Goal: Information Seeking & Learning: Check status

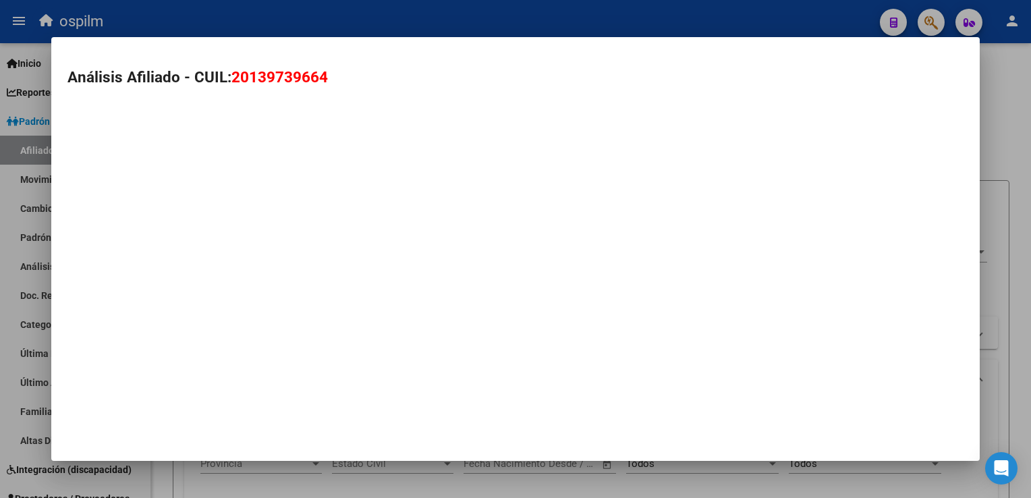
scroll to position [993, 0]
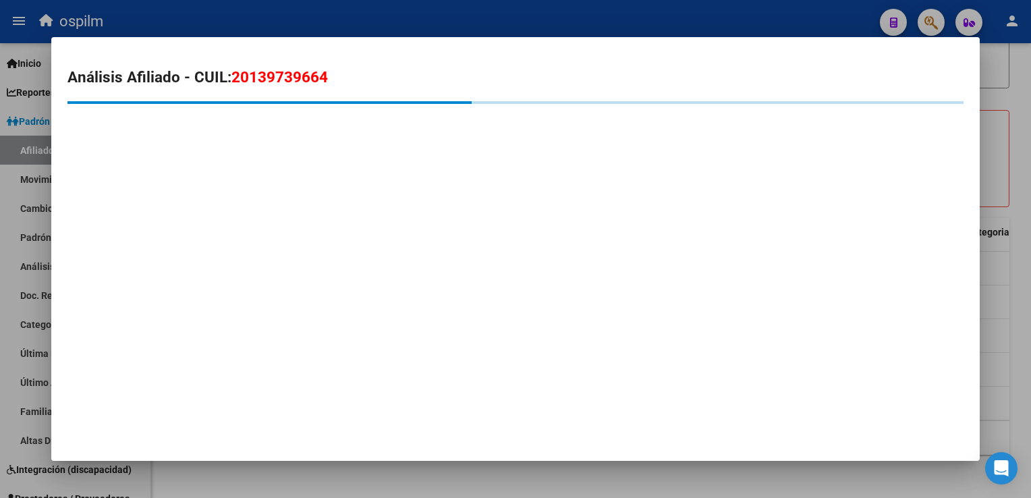
click at [336, 72] on h2 "Análisis Afiliado - CUIL: 20139739664" at bounding box center [515, 77] width 896 height 23
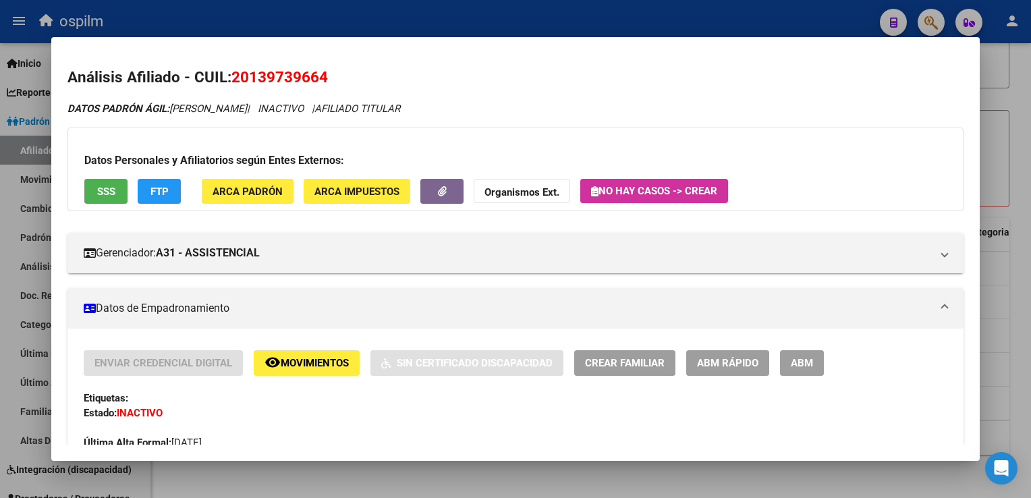
click at [555, 22] on div at bounding box center [515, 249] width 1031 height 498
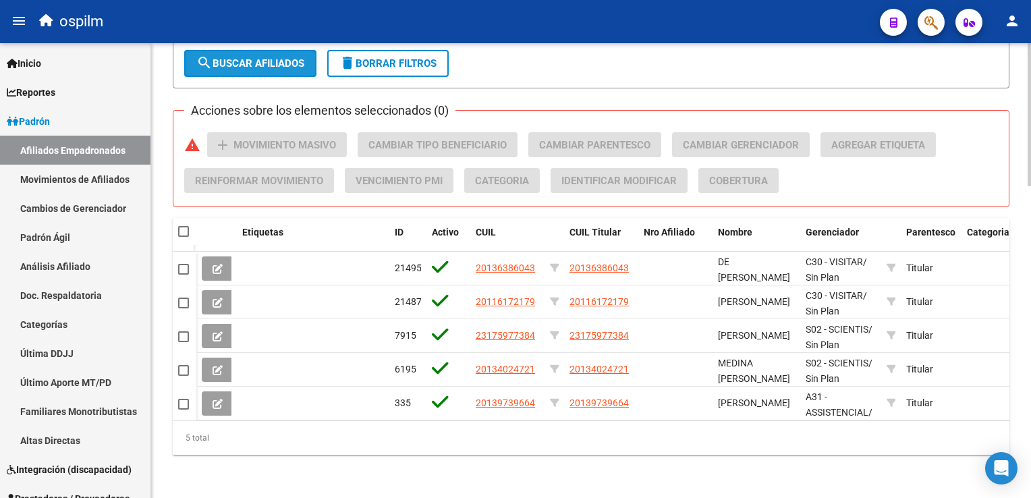
click at [263, 61] on button "search Buscar Afiliados" at bounding box center [250, 63] width 132 height 27
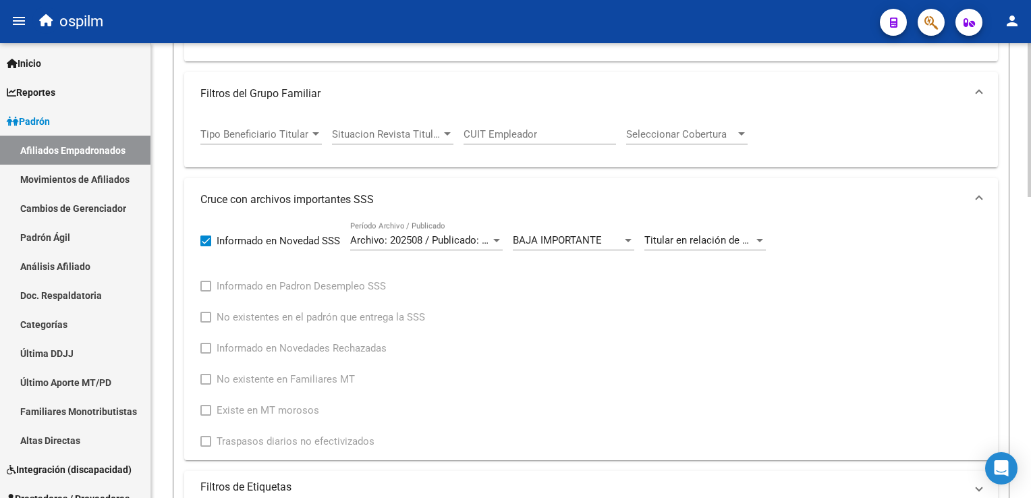
scroll to position [524, 0]
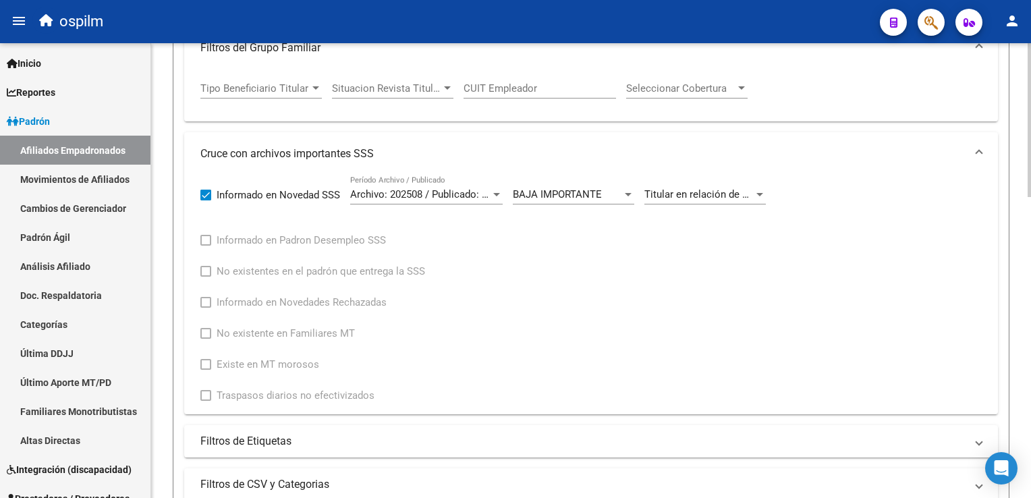
click at [1030, 265] on html "menu ospilm person Firma Express Inicio Calendario SSS Instructivos Contacto OS…" at bounding box center [515, 249] width 1031 height 498
click at [665, 182] on div "Titular en relación de dependencia figura como jubilado titular. Se aplica la b…" at bounding box center [704, 189] width 121 height 29
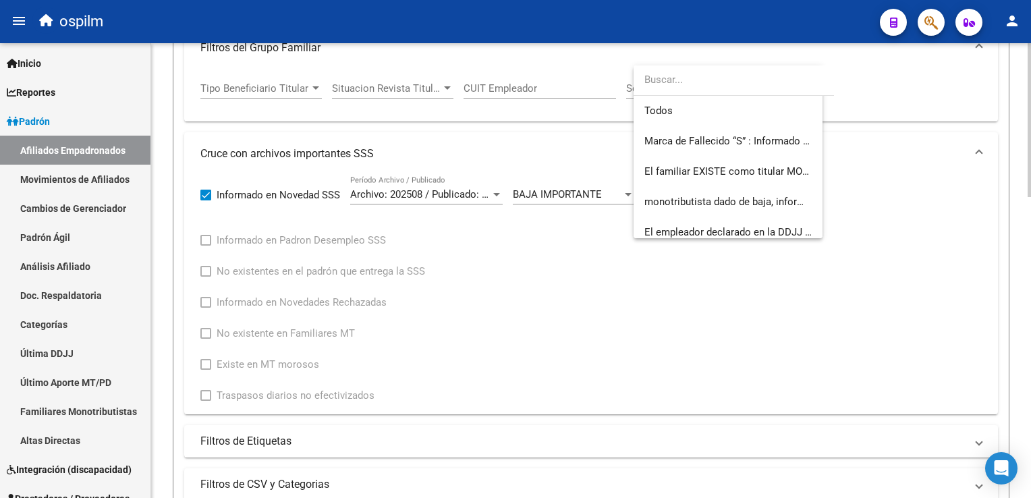
scroll to position [221, 0]
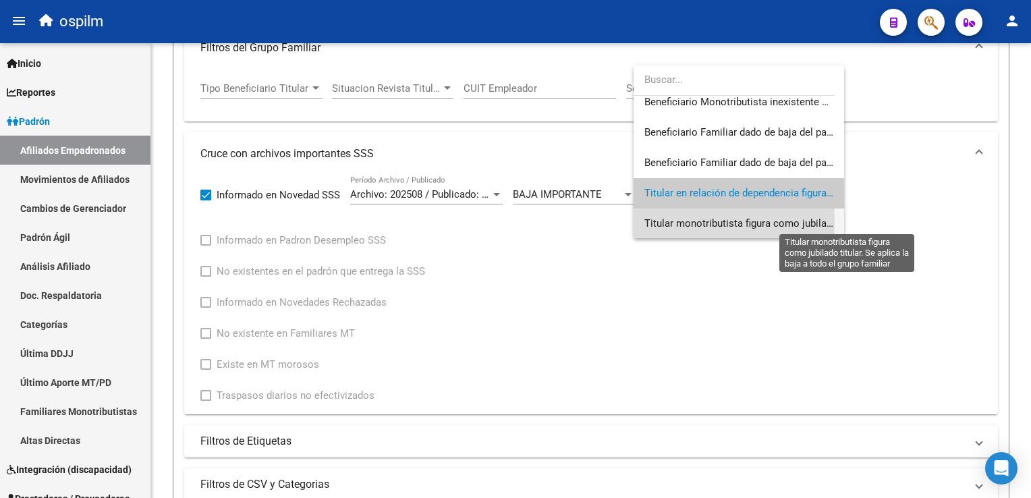
click at [674, 221] on span "Titular monotributista figura como jubilado titular. Se aplica la baja a todo e…" at bounding box center [848, 223] width 409 height 12
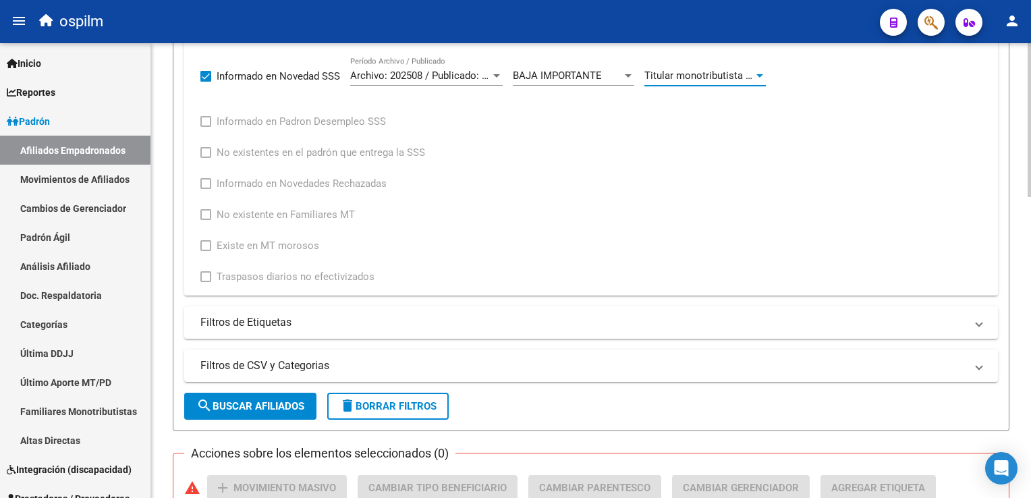
click at [1030, 273] on html "menu ospilm person Firma Express Inicio Calendario SSS Instructivos Contacto OS…" at bounding box center [515, 249] width 1031 height 498
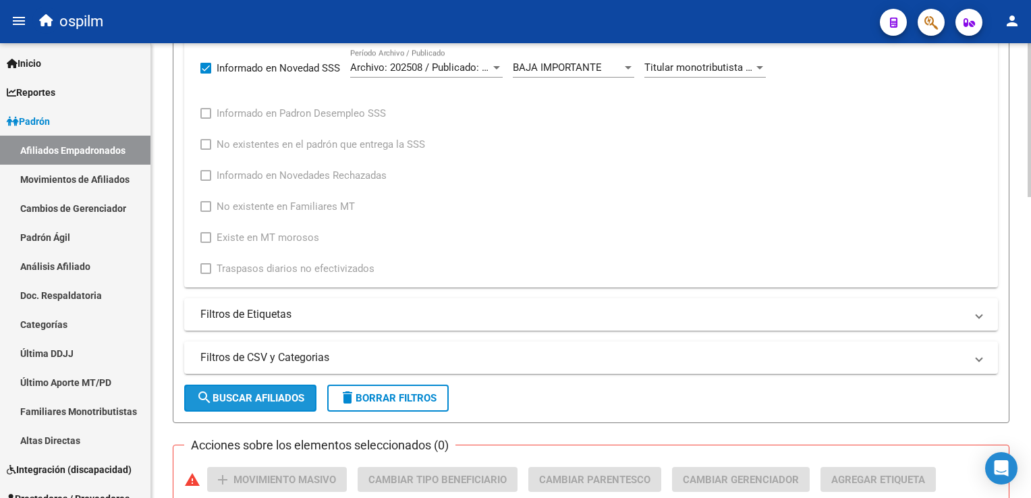
click at [251, 387] on button "search Buscar Afiliados" at bounding box center [250, 398] width 132 height 27
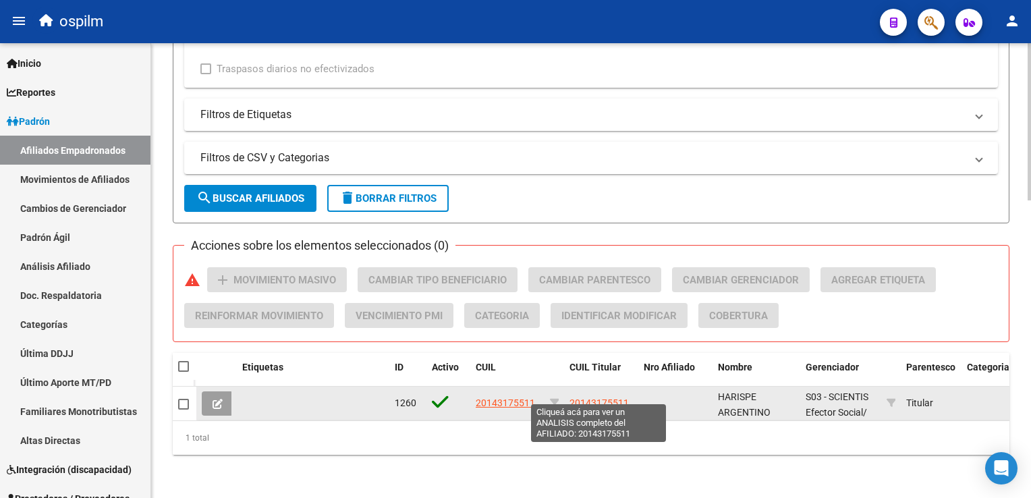
click at [581, 397] on span "20143175511" at bounding box center [599, 402] width 59 height 11
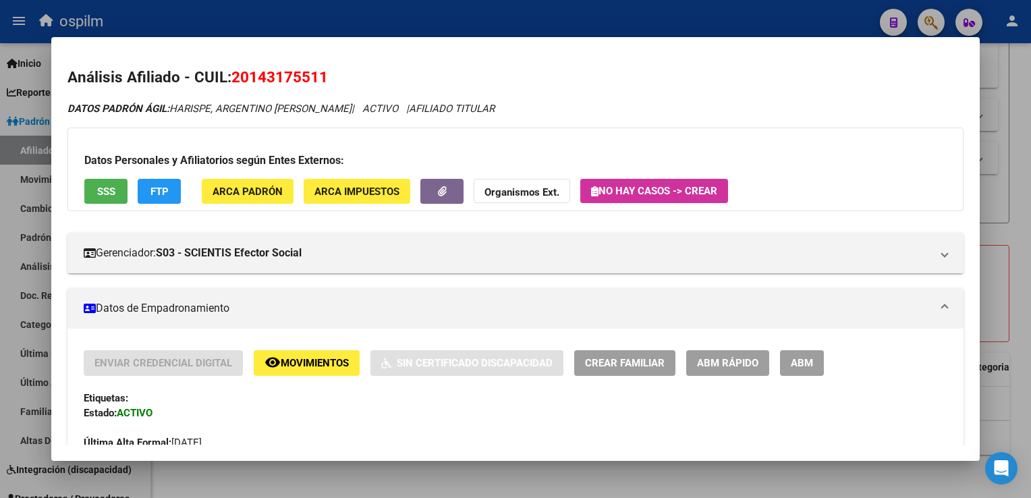
click at [109, 199] on button "SSS" at bounding box center [105, 191] width 43 height 25
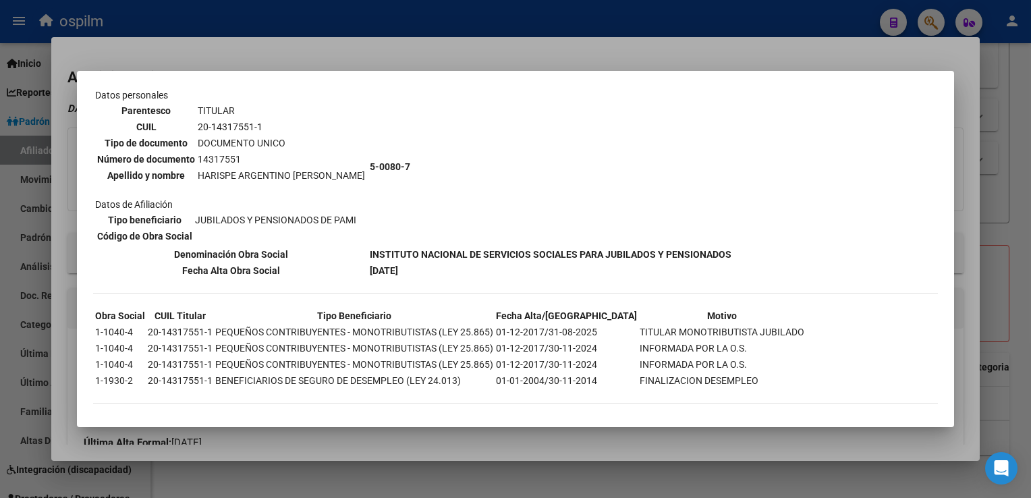
scroll to position [0, 0]
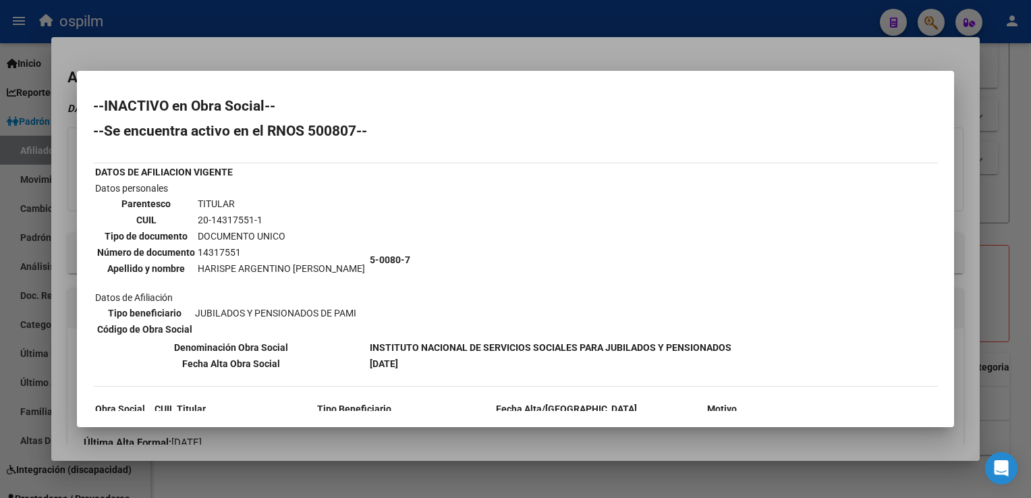
click at [421, 58] on div at bounding box center [515, 249] width 1031 height 498
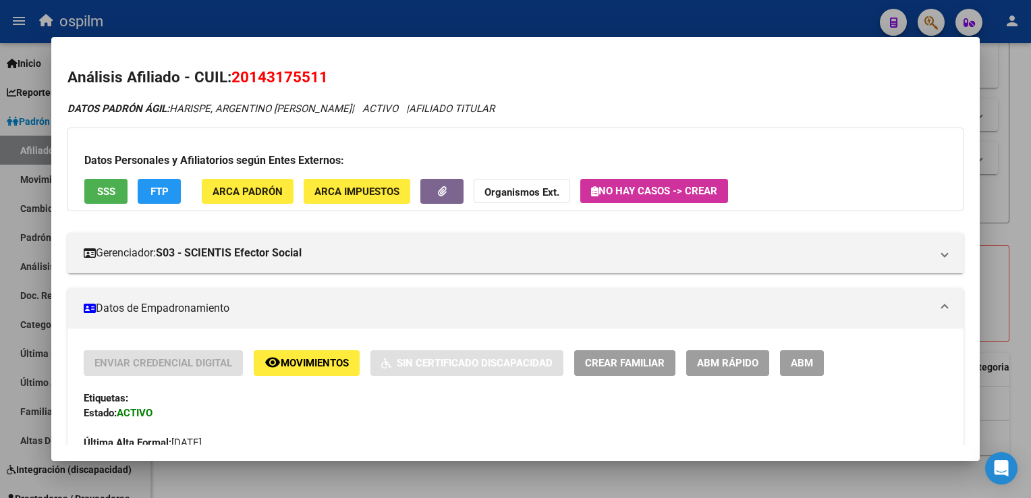
click at [151, 195] on span "FTP" at bounding box center [159, 192] width 18 height 12
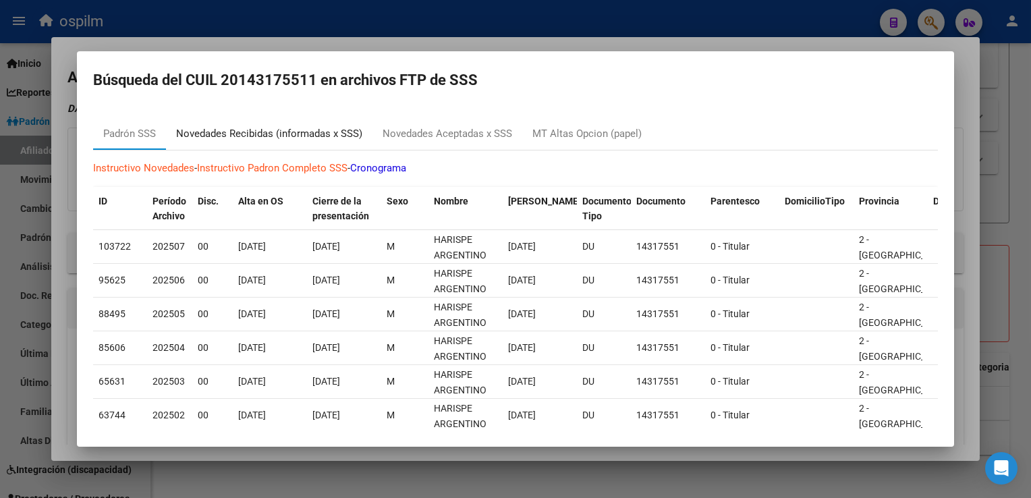
click at [229, 128] on div "Novedades Recibidas (informadas x SSS)" at bounding box center [269, 134] width 186 height 16
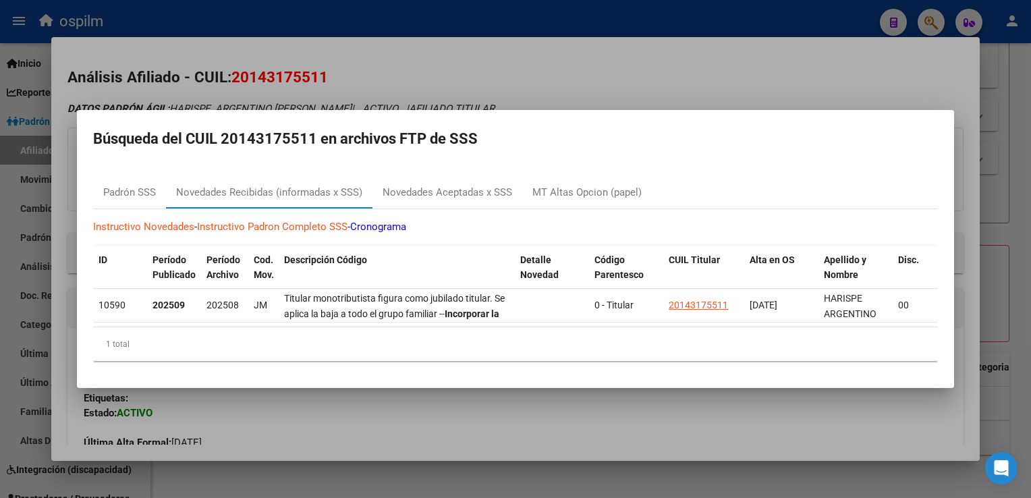
click at [514, 40] on div at bounding box center [515, 249] width 1031 height 498
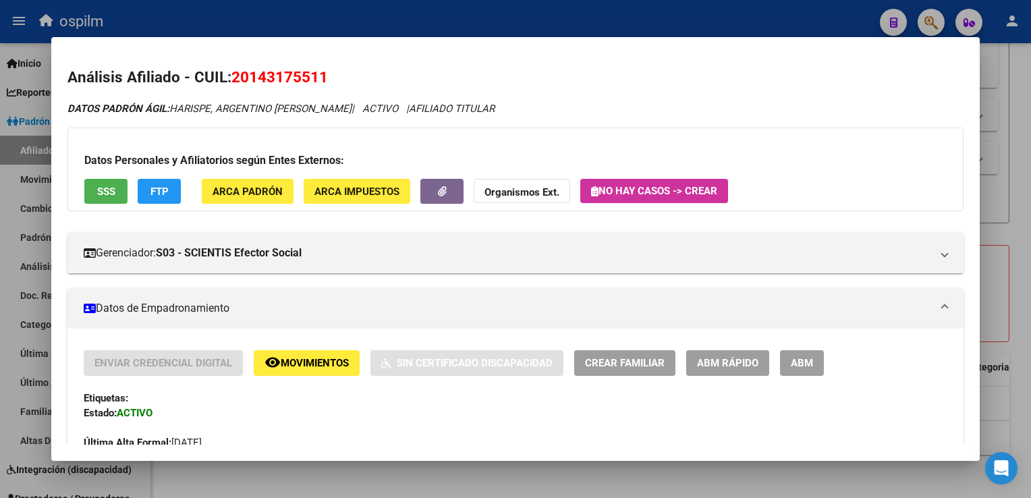
drag, startPoint x: 332, startPoint y: 72, endPoint x: 229, endPoint y: 82, distance: 103.1
click at [229, 82] on h2 "Análisis Afiliado - CUIL: 20143175511" at bounding box center [515, 77] width 896 height 23
copy h2 "20143175511"
click at [1018, 180] on div at bounding box center [515, 249] width 1031 height 498
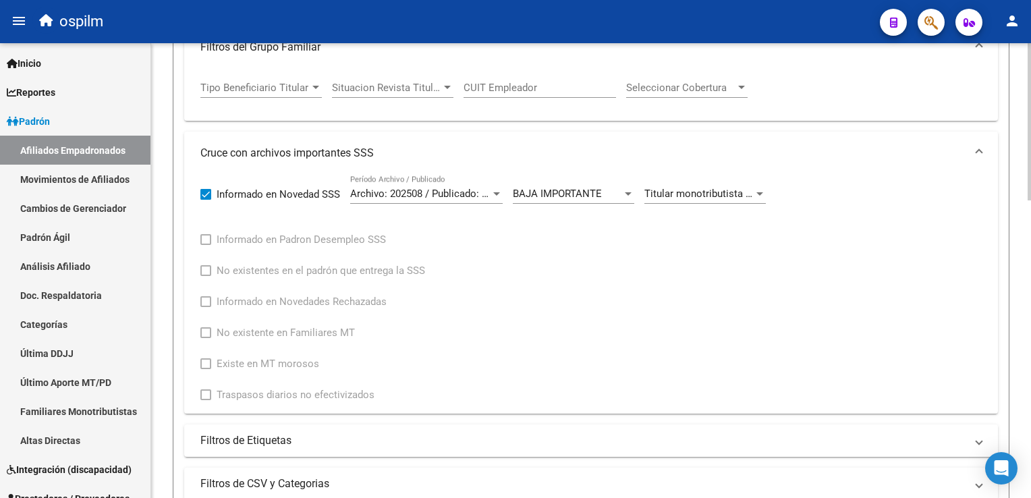
scroll to position [517, 0]
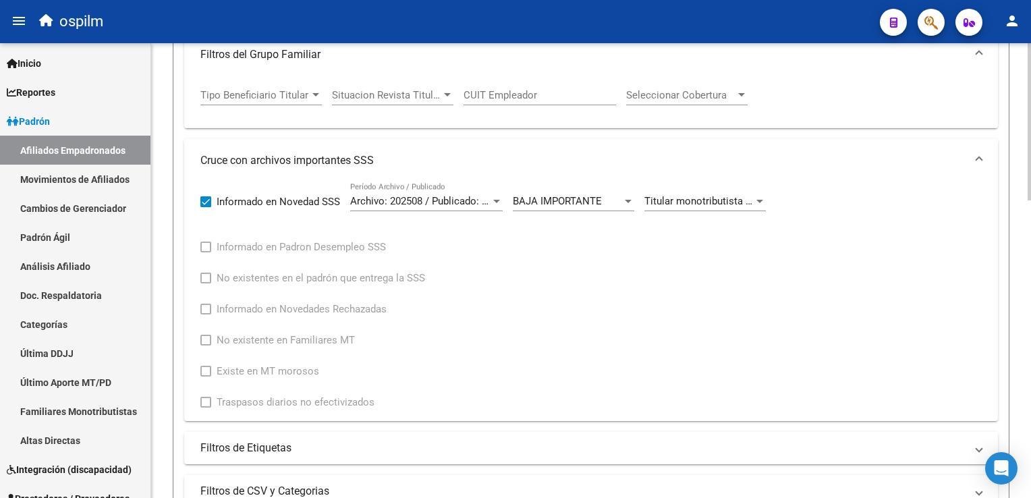
click at [1030, 234] on html "menu ospilm person Firma Express Inicio Calendario SSS Instructivos Contacto OS…" at bounding box center [515, 249] width 1031 height 498
click at [700, 198] on span "Titular monotributista figura como jubilado titular. Se aplica la baja a todo e…" at bounding box center [848, 201] width 409 height 12
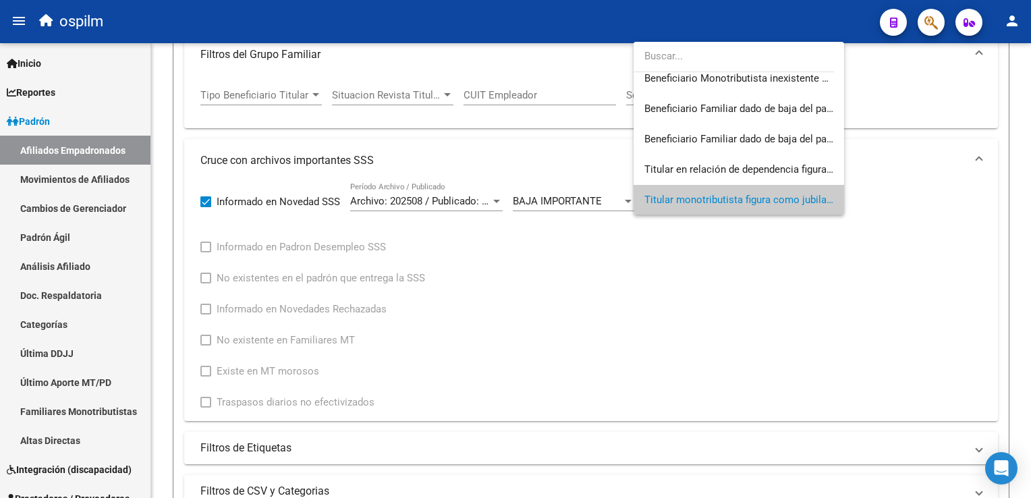
scroll to position [0, 0]
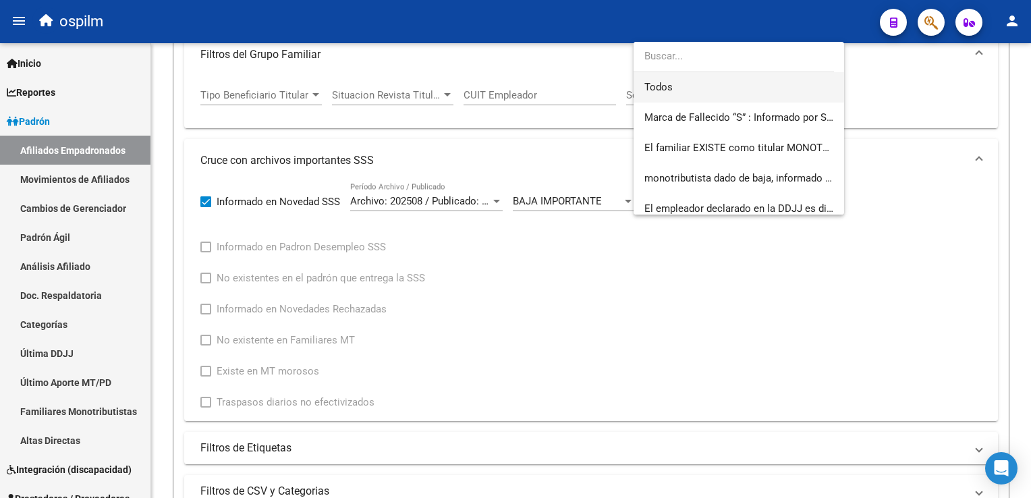
click at [673, 86] on span "Todos" at bounding box center [738, 87] width 189 height 30
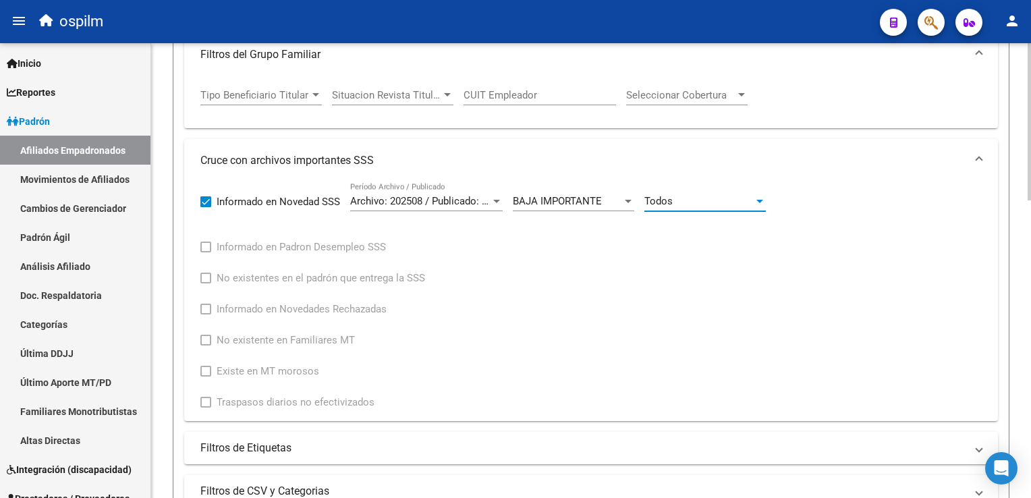
scroll to position [821, 0]
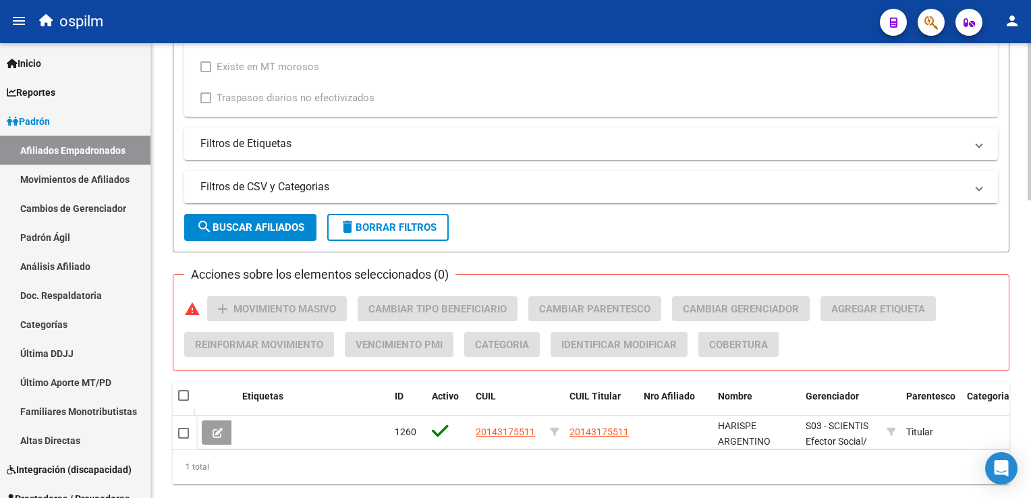
click at [1030, 355] on html "menu ospilm person Firma Express Inicio Calendario SSS Instructivos Contacto OS…" at bounding box center [515, 249] width 1031 height 498
click at [235, 217] on button "search Buscar Afiliados" at bounding box center [250, 227] width 132 height 27
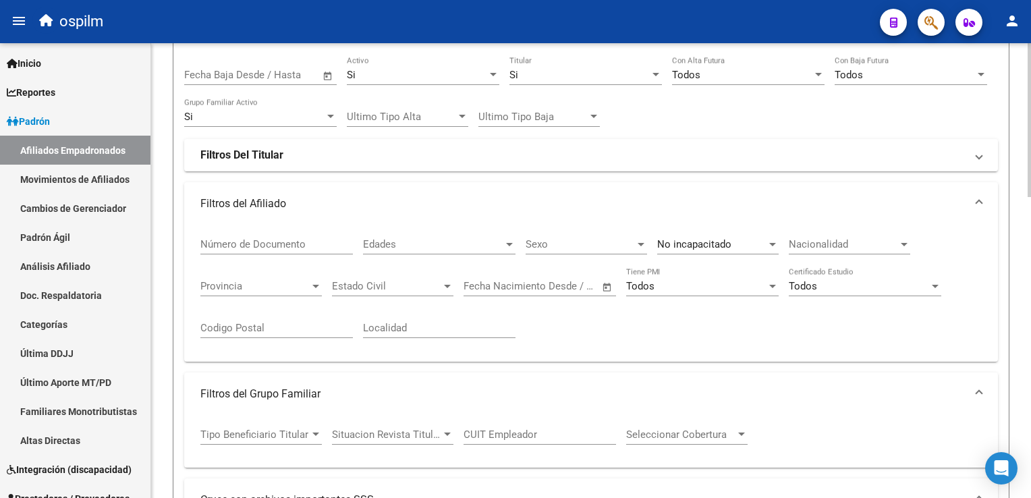
scroll to position [159, 0]
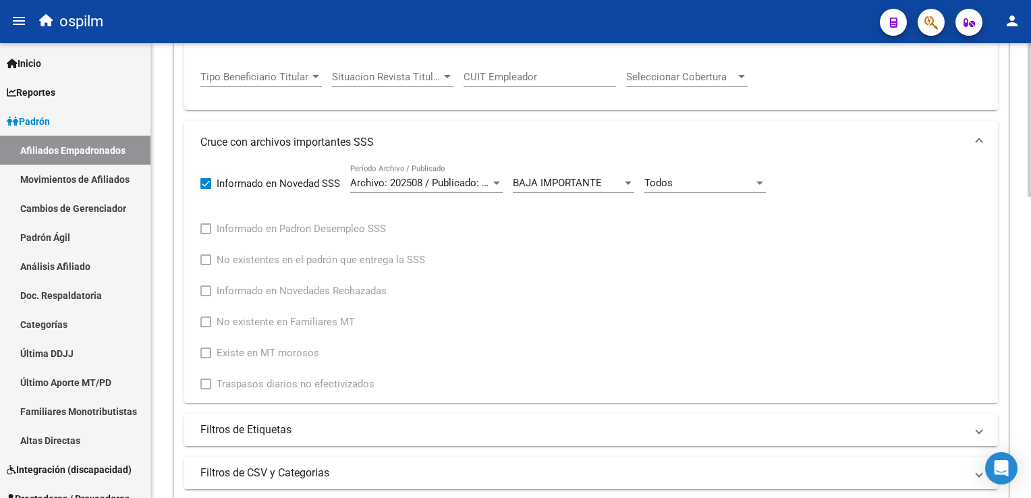
scroll to position [551, 0]
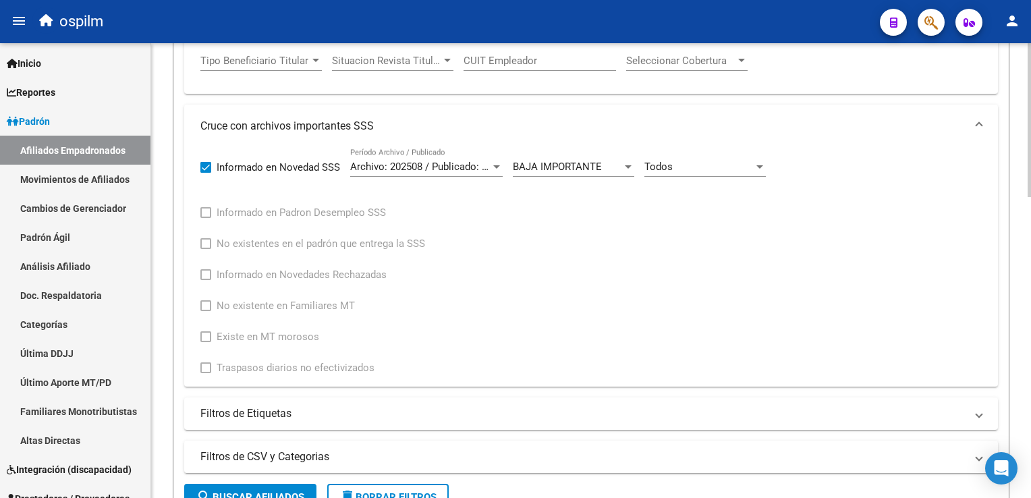
click at [1030, 317] on html "menu ospilm person Firma Express Inicio Calendario SSS Instructivos Contacto OS…" at bounding box center [515, 249] width 1031 height 498
click at [690, 166] on div "Todos" at bounding box center [698, 167] width 109 height 12
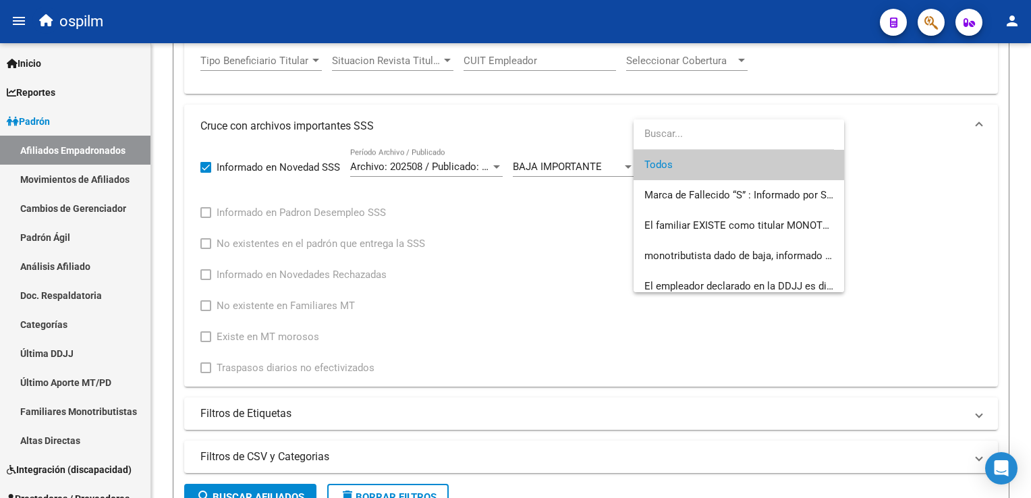
click at [556, 155] on div at bounding box center [515, 249] width 1031 height 498
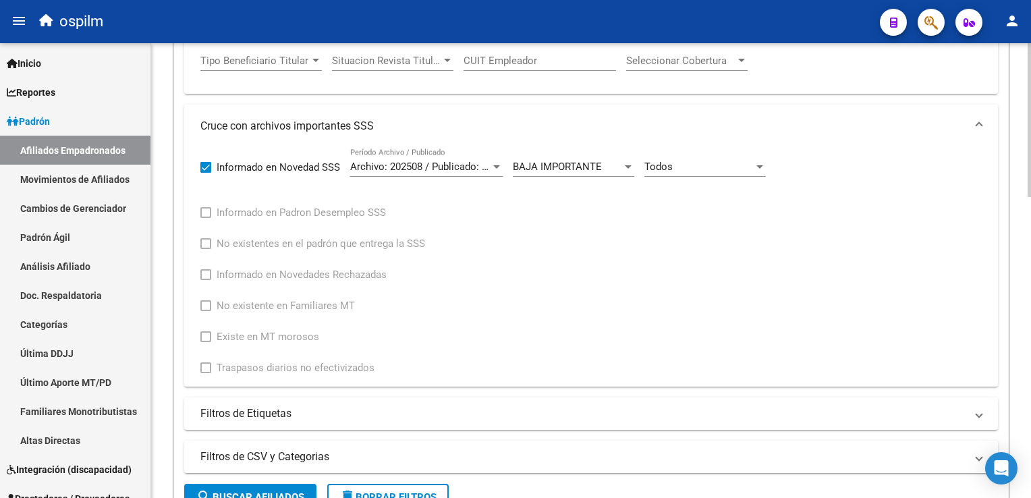
click at [570, 163] on span "BAJA IMPORTANTE" at bounding box center [557, 167] width 89 height 12
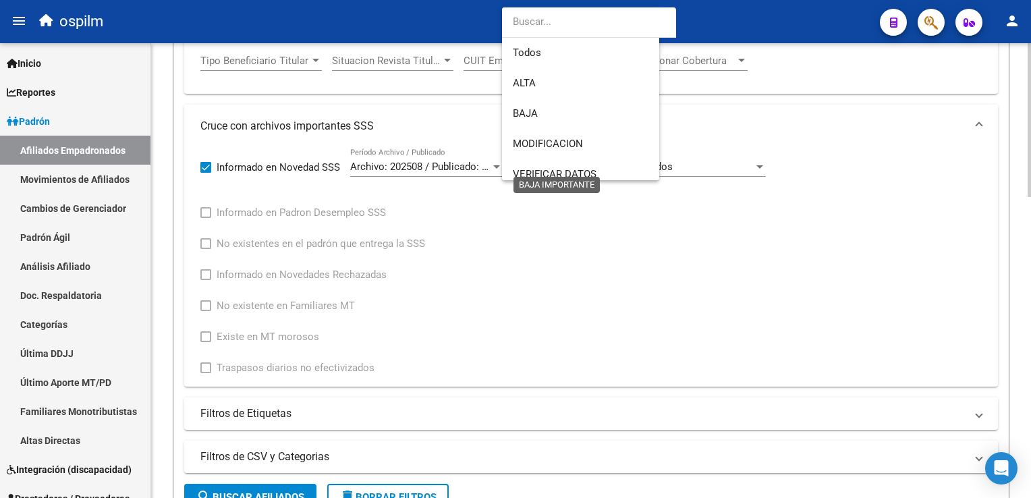
scroll to position [100, 0]
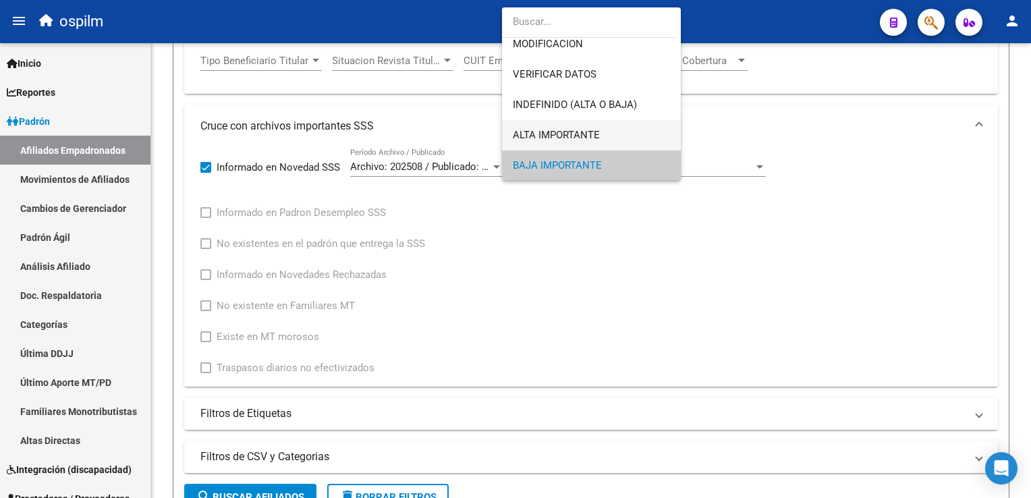
click at [575, 128] on span "ALTA IMPORTANTE" at bounding box center [591, 135] width 157 height 30
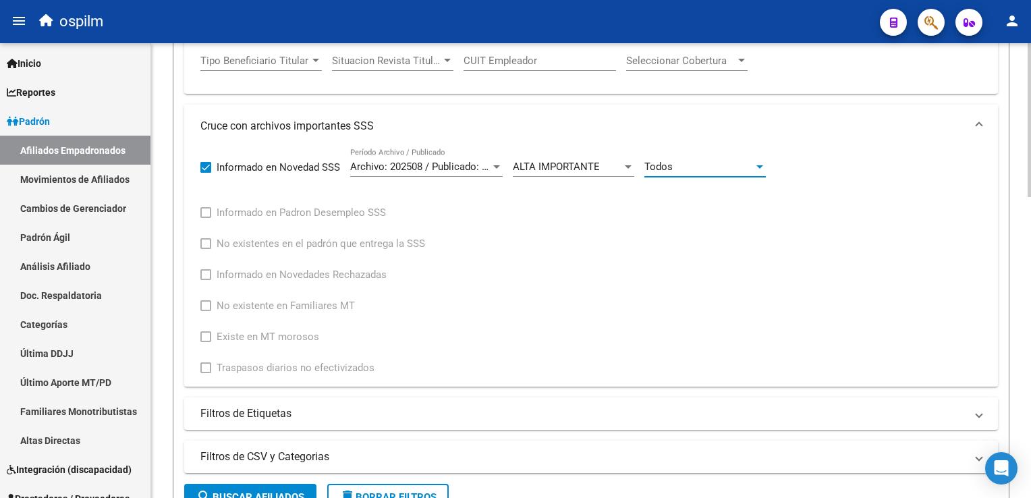
click at [708, 169] on div "Todos" at bounding box center [698, 167] width 109 height 12
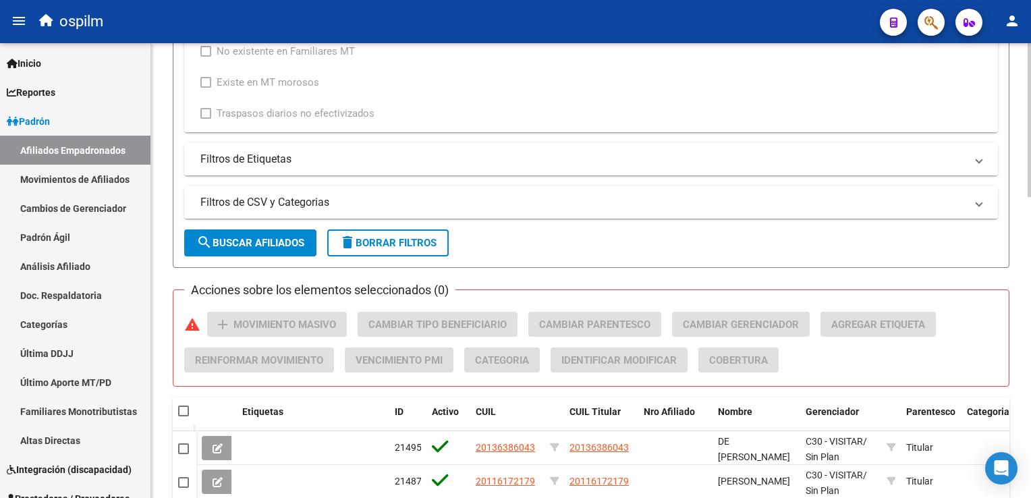
click at [1028, 324] on div at bounding box center [1029, 395] width 3 height 154
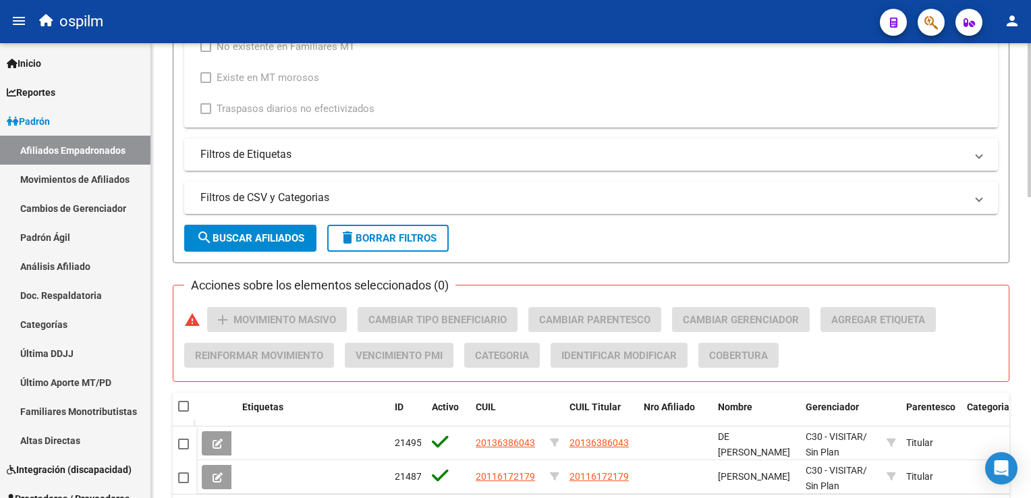
click at [231, 244] on button "search Buscar Afiliados" at bounding box center [250, 238] width 132 height 27
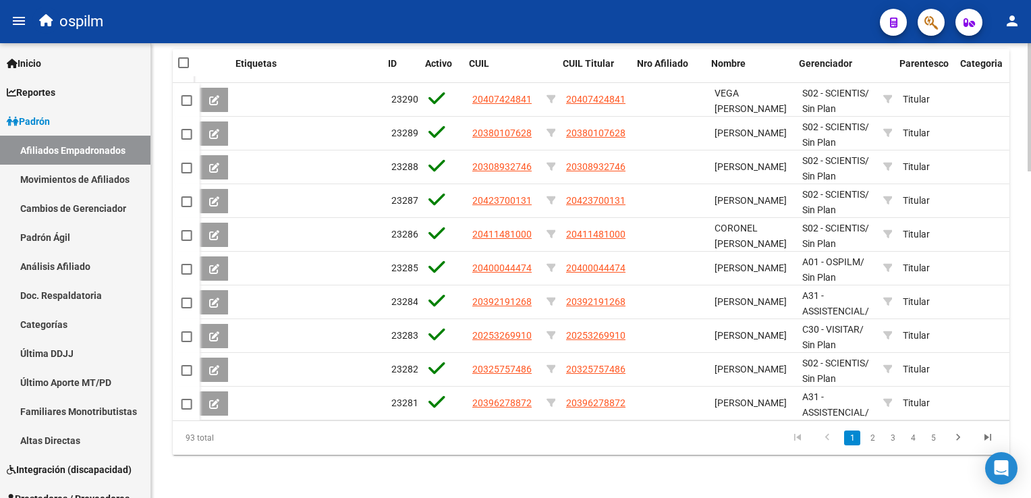
scroll to position [0, 64]
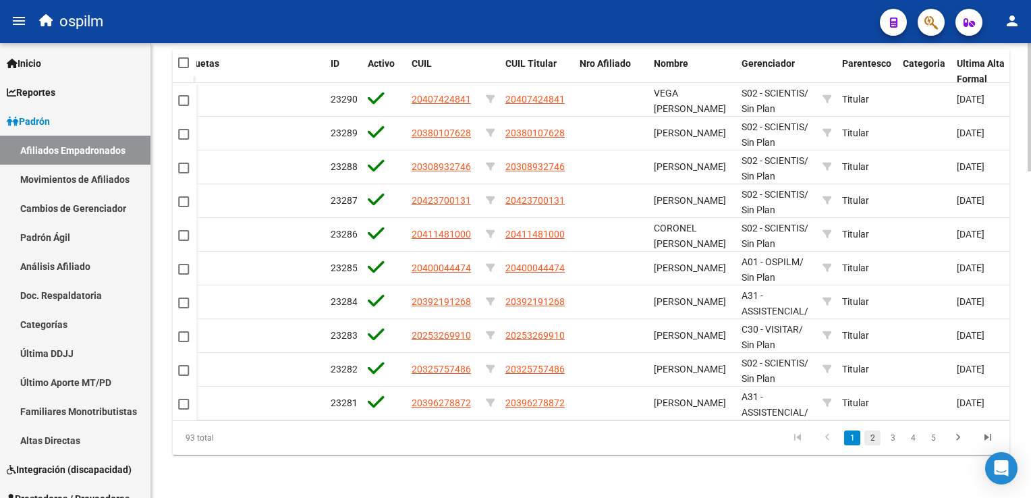
click at [875, 437] on link "2" at bounding box center [872, 438] width 16 height 15
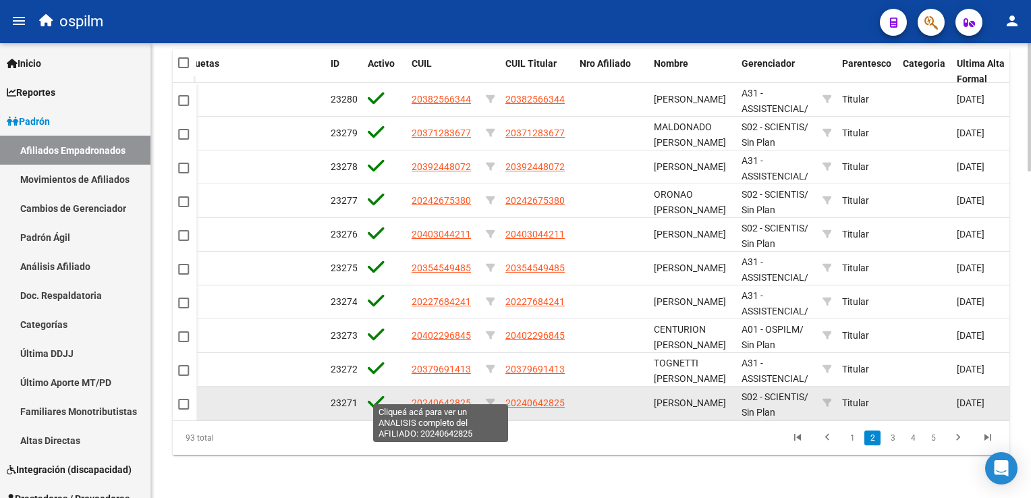
click at [437, 397] on span "20240642825" at bounding box center [441, 402] width 59 height 11
type textarea "20240642825"
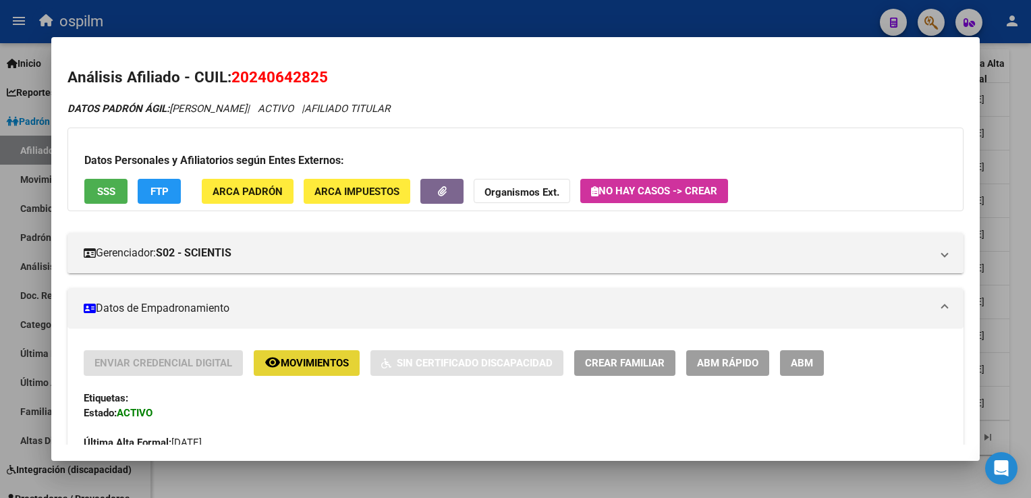
click at [324, 365] on span "Movimientos" at bounding box center [315, 364] width 68 height 12
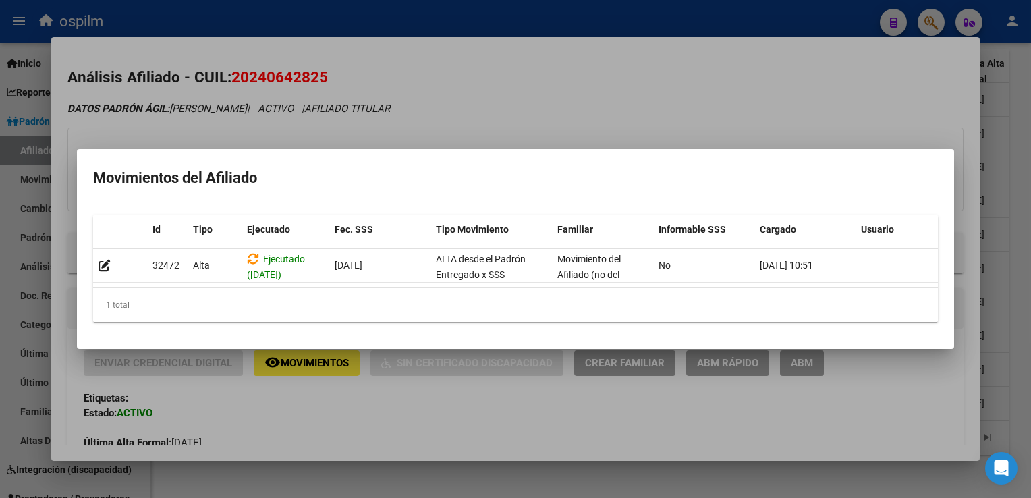
click at [575, 97] on div at bounding box center [515, 249] width 1031 height 498
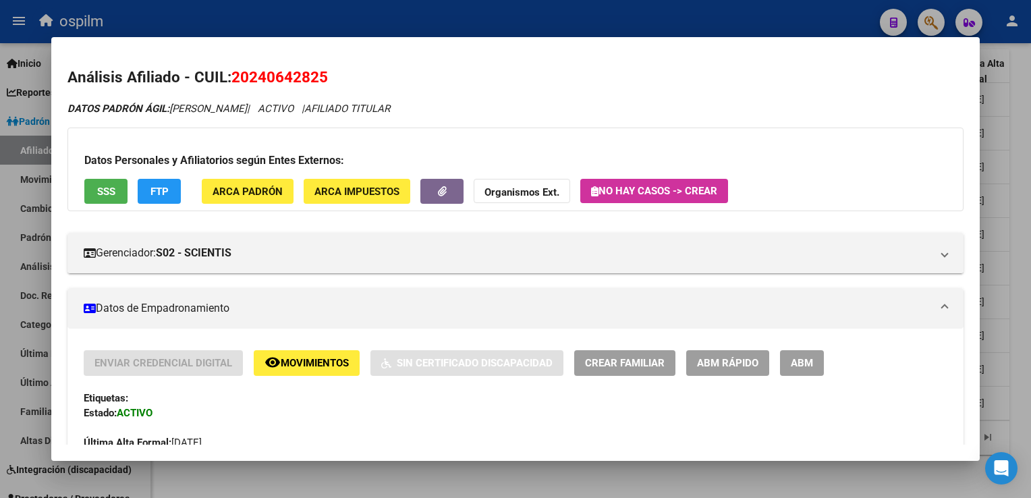
click at [1022, 335] on div at bounding box center [515, 249] width 1031 height 498
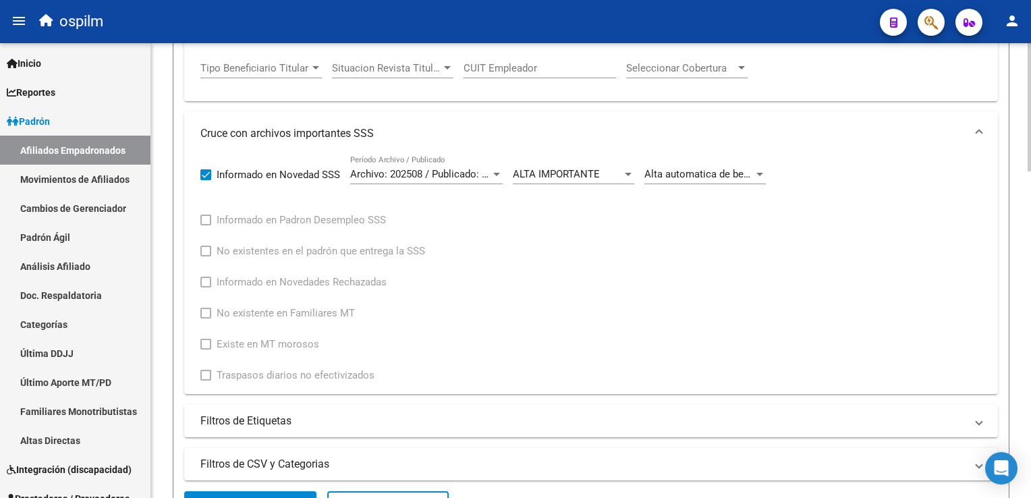
scroll to position [469, 0]
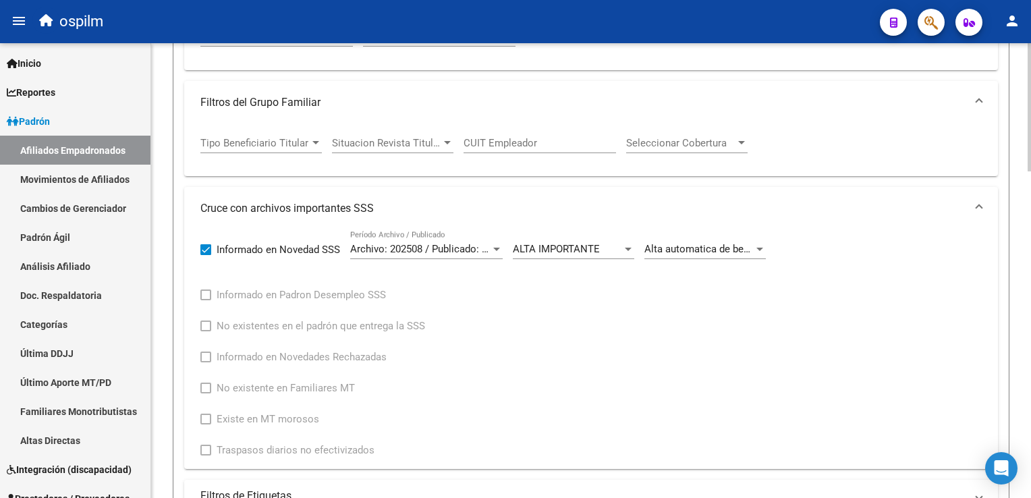
click at [1030, 188] on html "menu ospilm person Firma Express Inicio Calendario SSS Instructivos Contacto OS…" at bounding box center [515, 249] width 1031 height 498
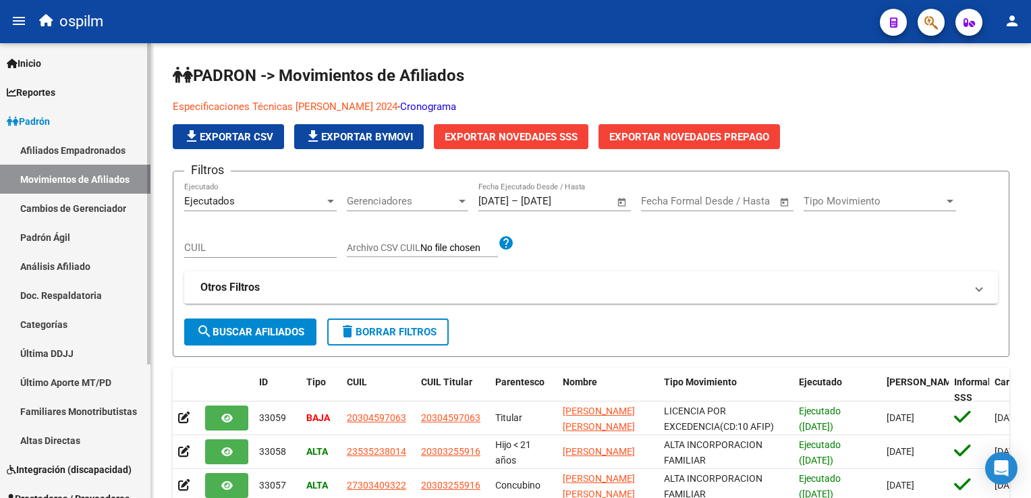
click at [70, 153] on link "Afiliados Empadronados" at bounding box center [75, 150] width 150 height 29
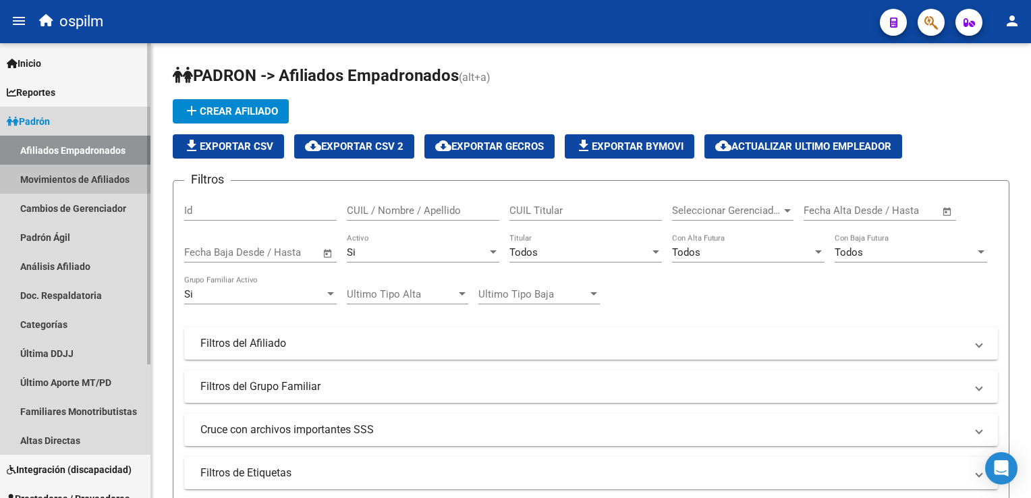
click at [65, 177] on link "Movimientos de Afiliados" at bounding box center [75, 179] width 150 height 29
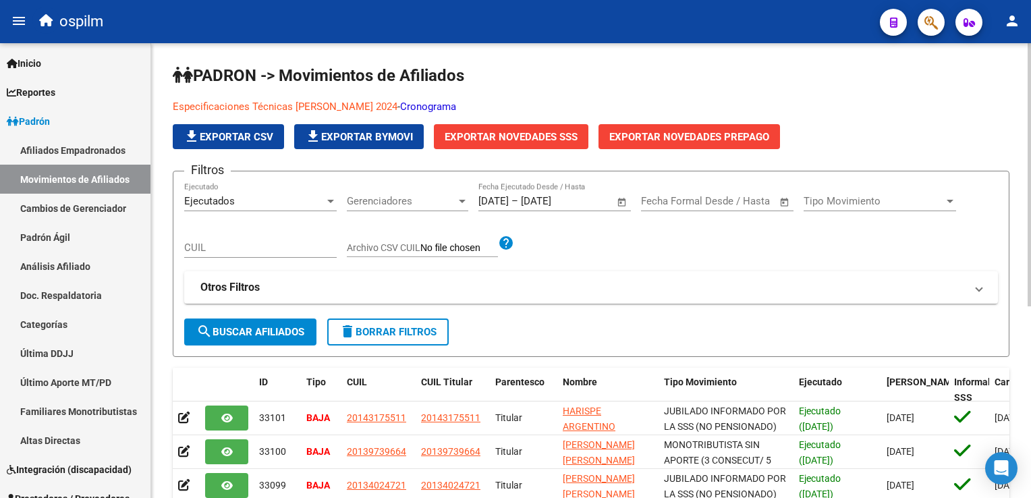
scroll to position [331, 0]
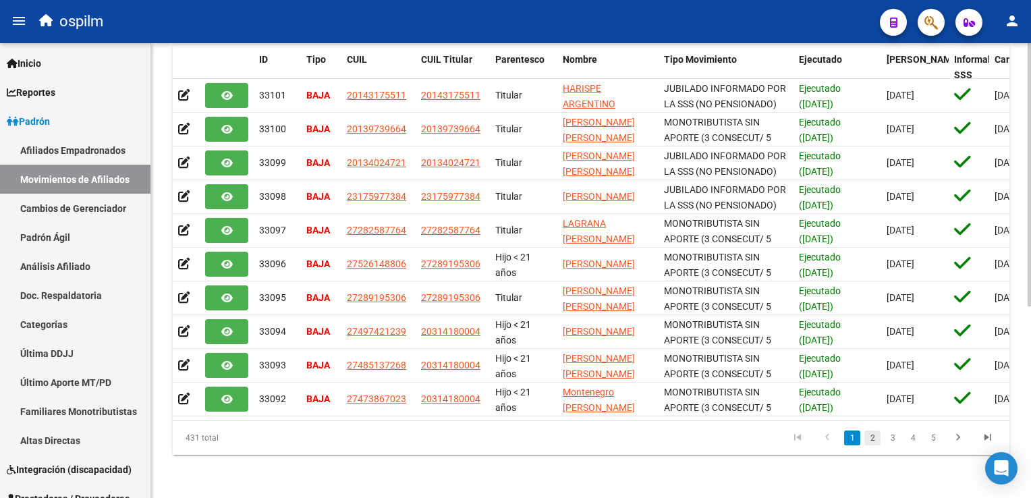
click at [877, 436] on link "2" at bounding box center [872, 438] width 16 height 15
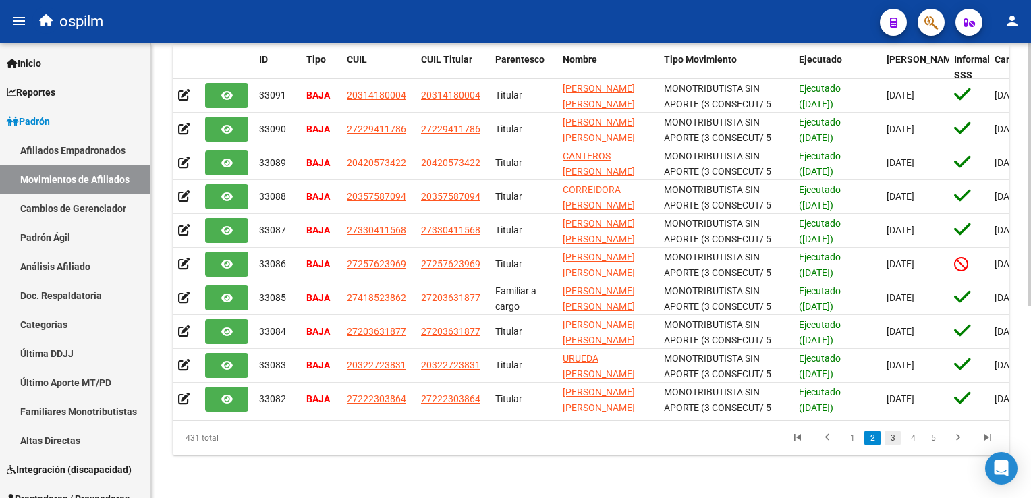
click at [893, 441] on link "3" at bounding box center [893, 438] width 16 height 15
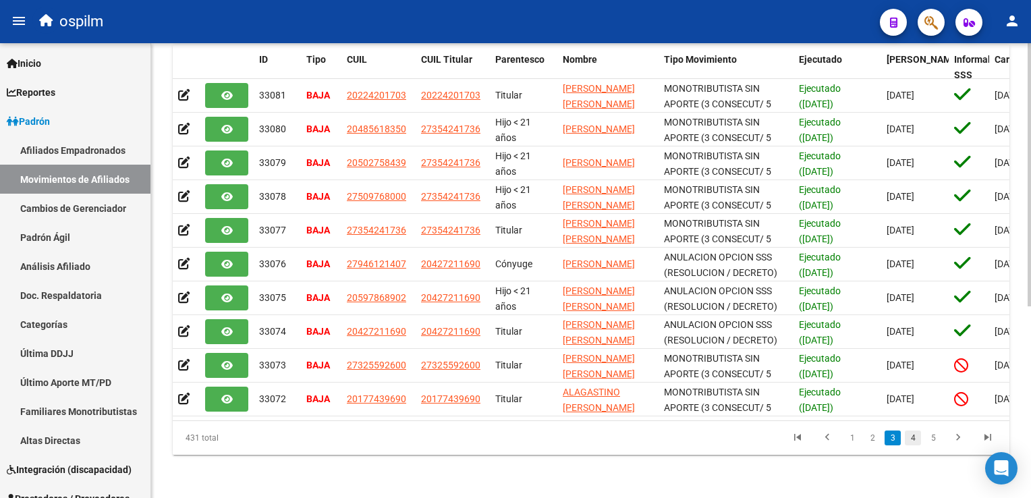
click at [910, 438] on link "4" at bounding box center [913, 438] width 16 height 15
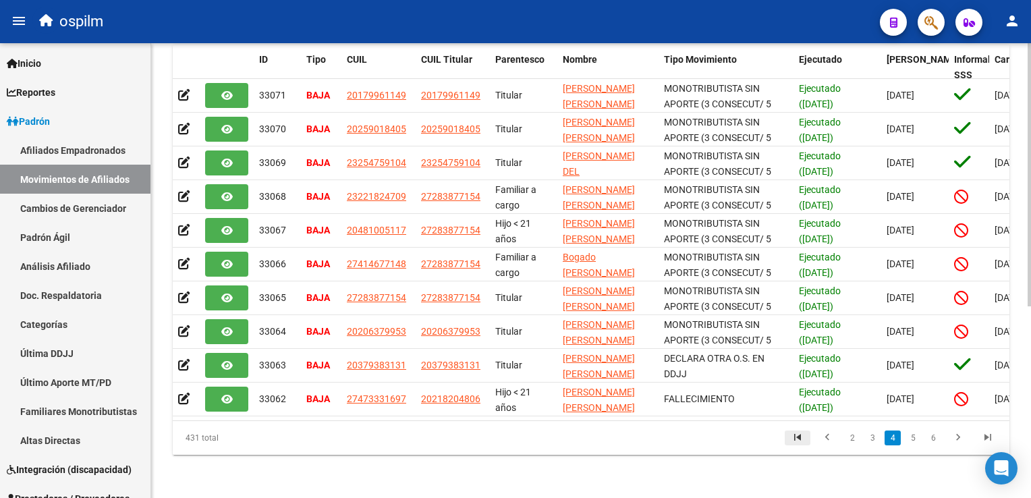
click at [794, 438] on icon "go to first page" at bounding box center [798, 439] width 18 height 16
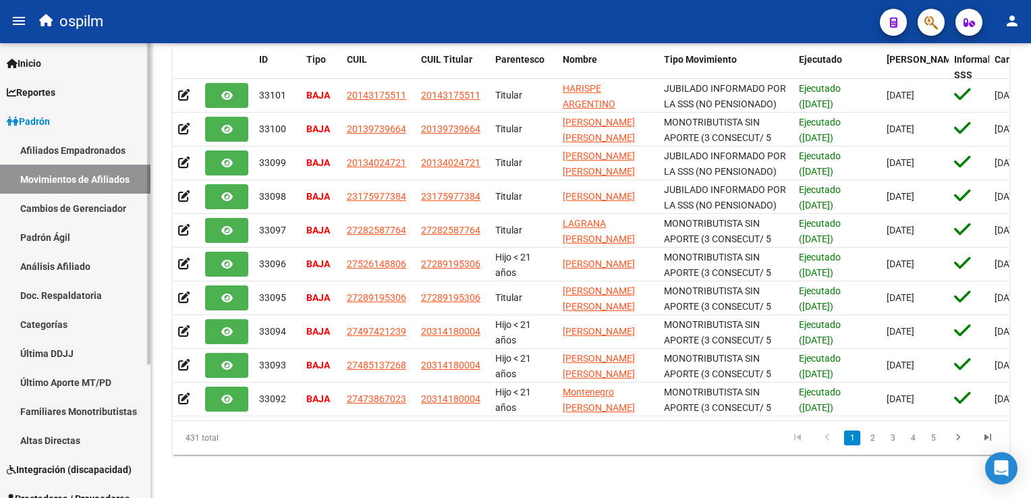
click at [86, 146] on link "Afiliados Empadronados" at bounding box center [75, 150] width 150 height 29
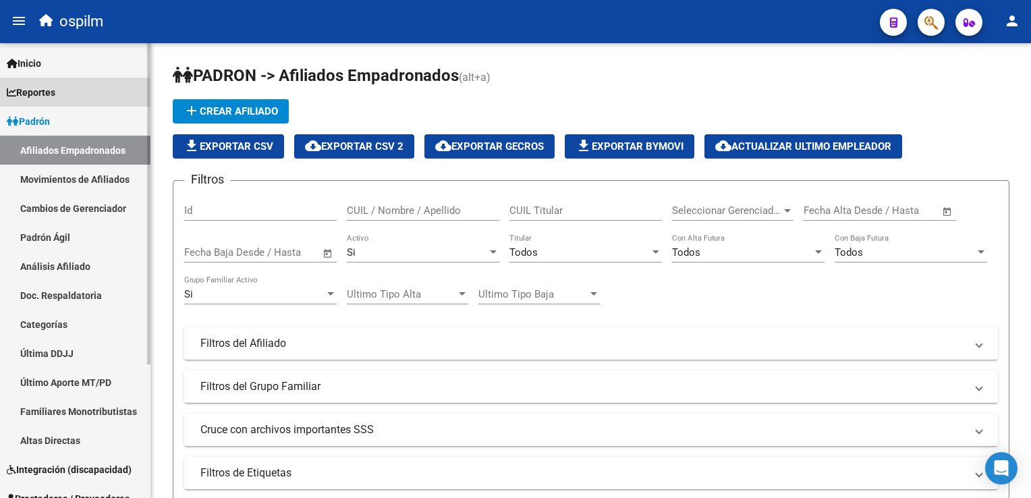
click at [47, 86] on span "Reportes" at bounding box center [31, 92] width 49 height 15
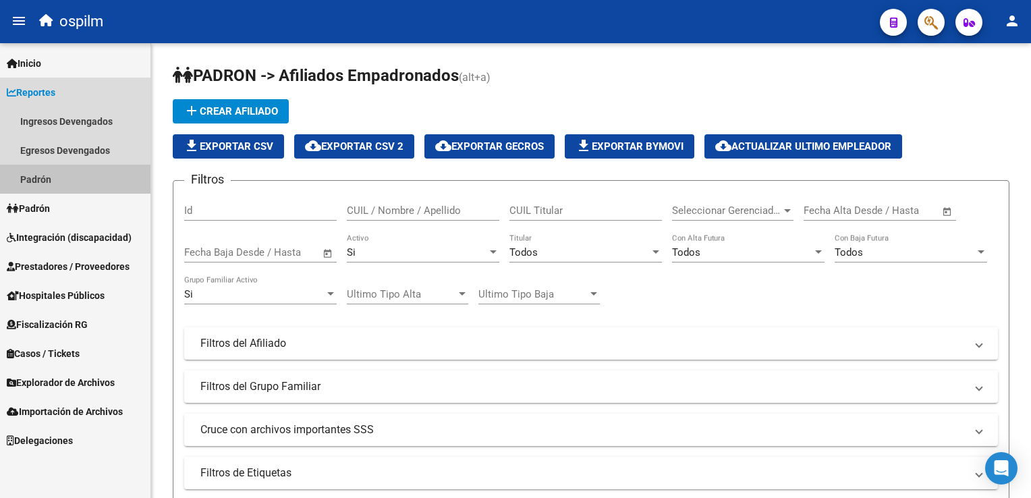
click at [52, 177] on link "Padrón" at bounding box center [75, 179] width 150 height 29
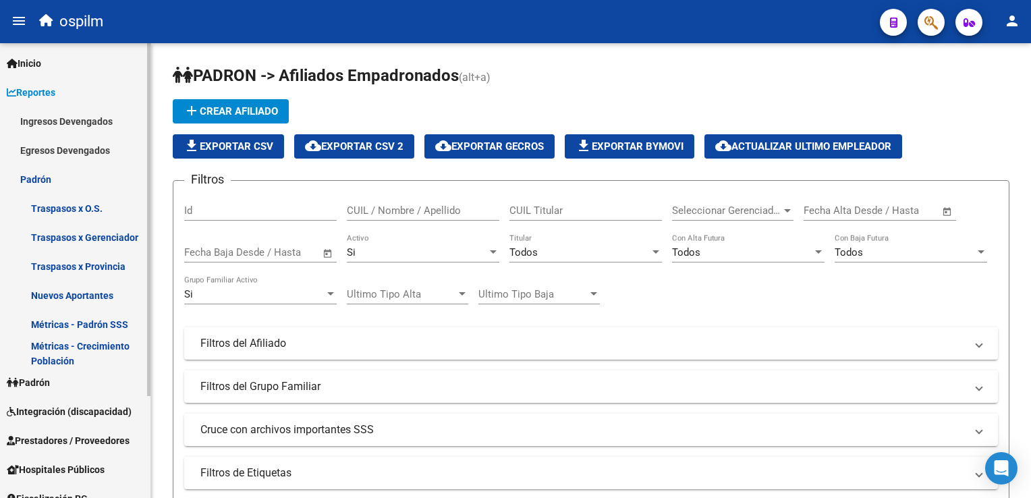
click at [74, 325] on link "Métricas - Padrón SSS" at bounding box center [75, 324] width 150 height 29
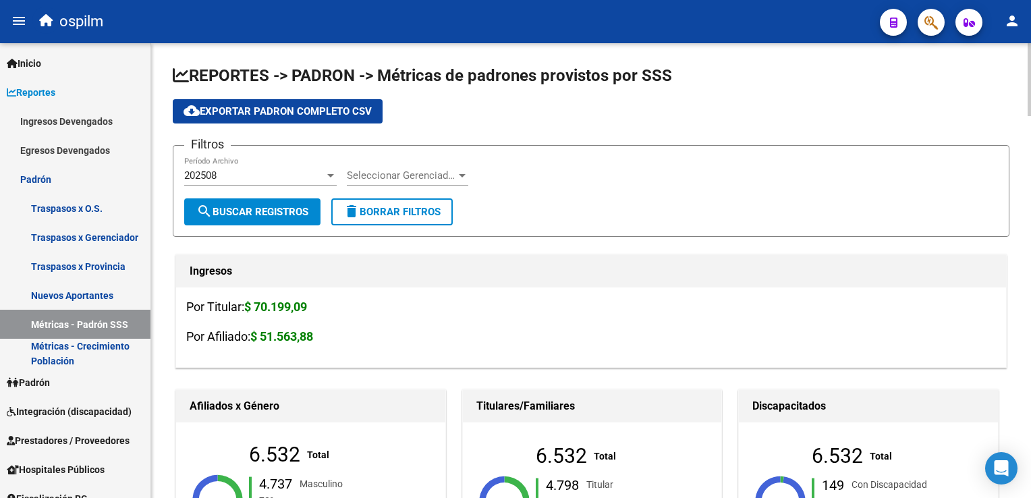
click at [263, 175] on div "202508" at bounding box center [254, 175] width 140 height 12
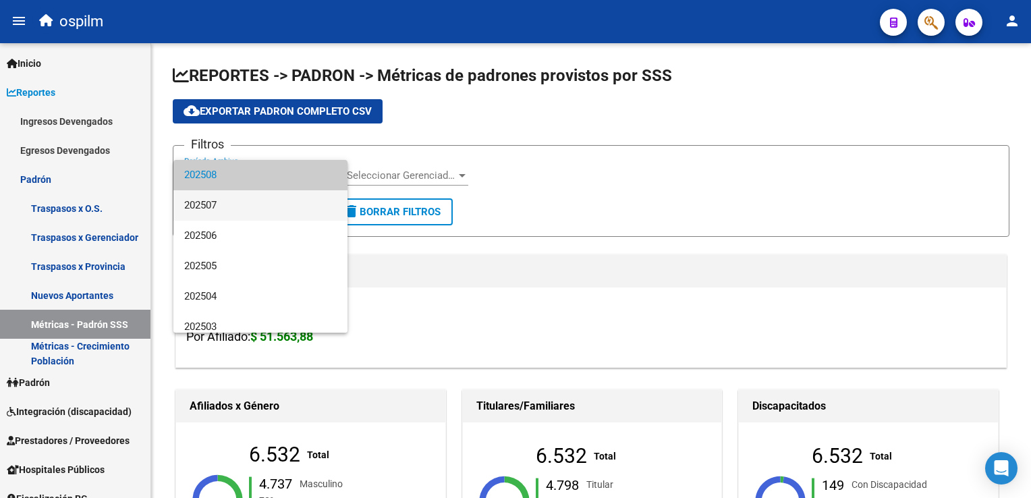
click at [225, 202] on span "202507" at bounding box center [260, 205] width 153 height 30
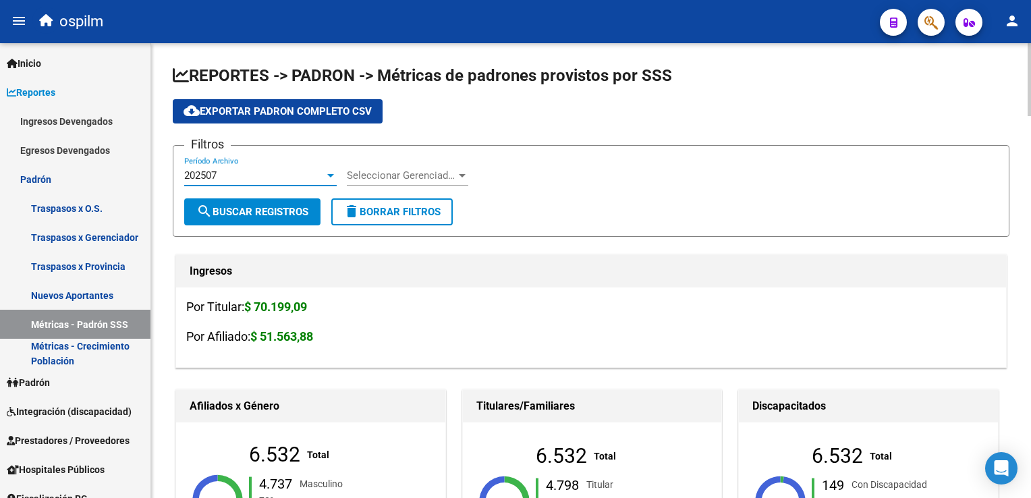
click at [223, 213] on span "search Buscar Registros" at bounding box center [252, 212] width 112 height 12
click at [223, 178] on div "202507" at bounding box center [254, 175] width 140 height 12
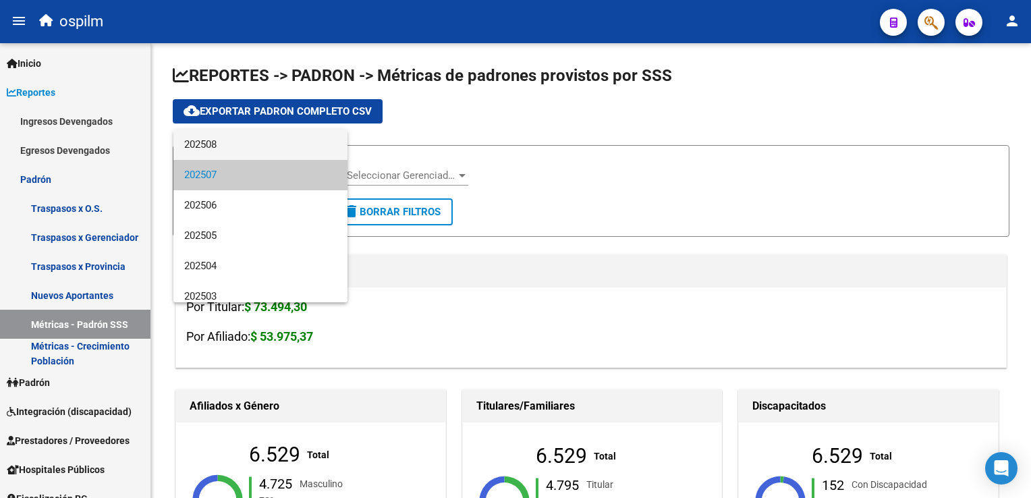
click at [217, 146] on span "202508" at bounding box center [260, 145] width 153 height 30
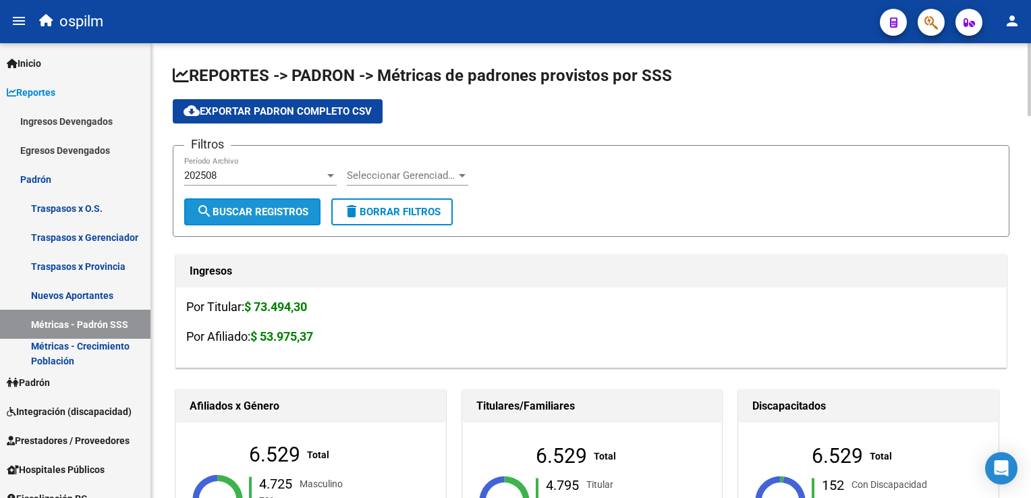
click at [218, 214] on span "search Buscar Registros" at bounding box center [252, 212] width 112 height 12
click at [256, 172] on div "202508" at bounding box center [254, 175] width 140 height 12
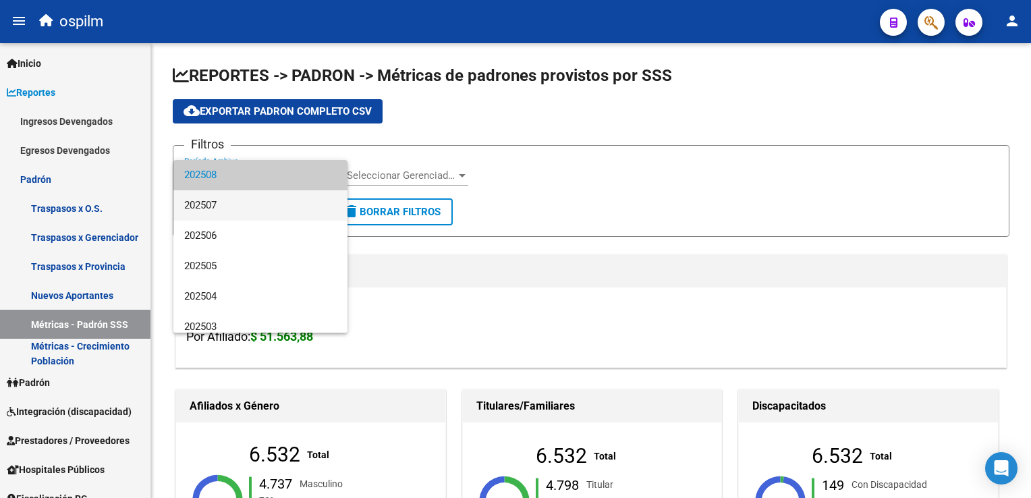
click at [215, 202] on span "202507" at bounding box center [260, 205] width 153 height 30
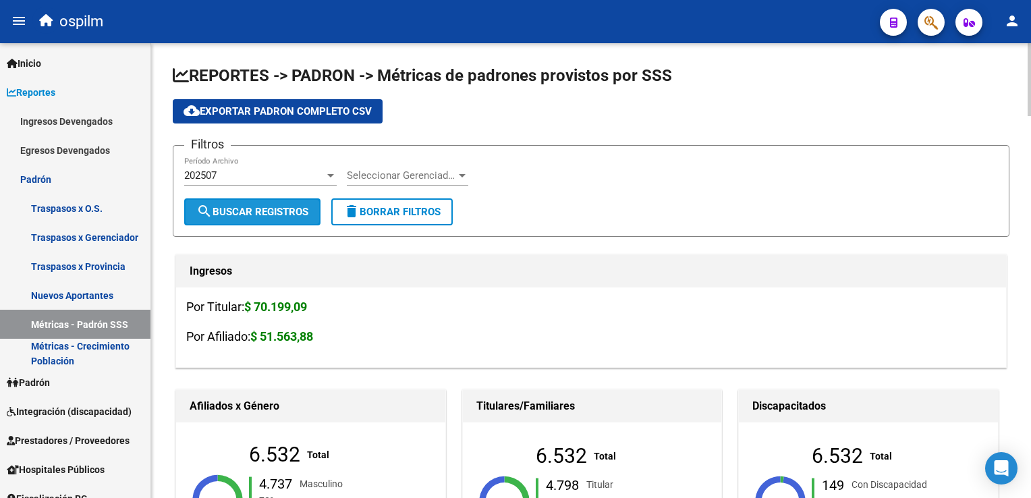
click at [218, 206] on span "search Buscar Registros" at bounding box center [252, 212] width 112 height 12
click at [223, 171] on div "202507" at bounding box center [254, 175] width 140 height 12
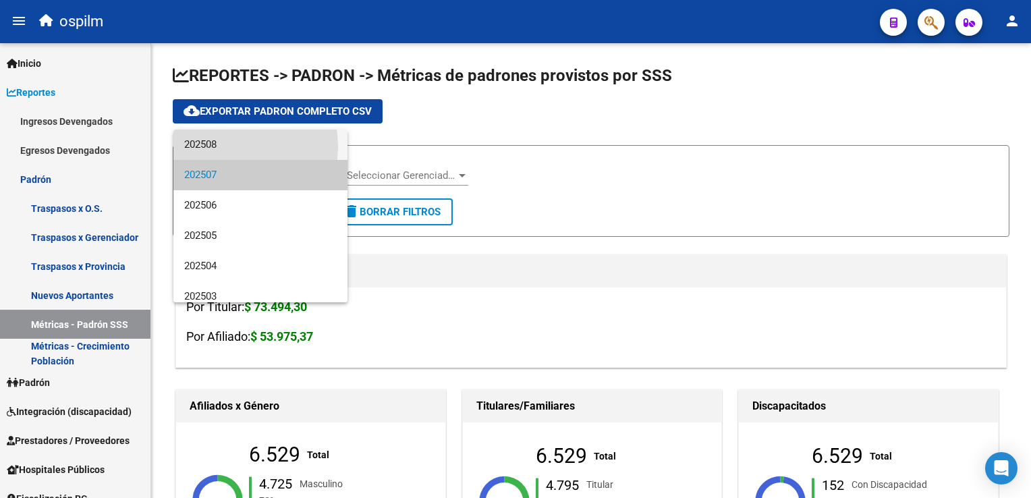
click at [216, 146] on span "202508" at bounding box center [260, 145] width 153 height 30
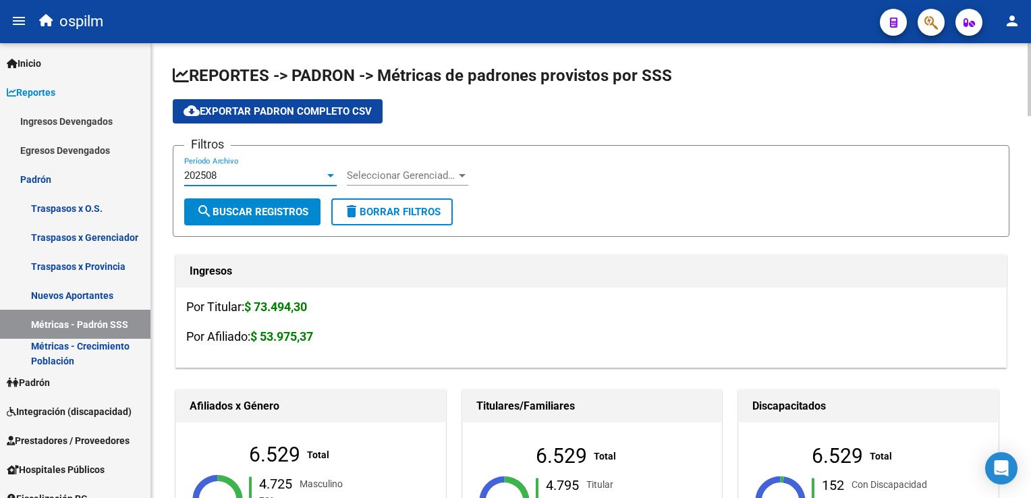
click at [265, 209] on span "search Buscar Registros" at bounding box center [252, 212] width 112 height 12
click at [1030, 4] on html "menu ospilm person Firma Express Inicio Calendario SSS Instructivos Contacto OS…" at bounding box center [515, 249] width 1031 height 498
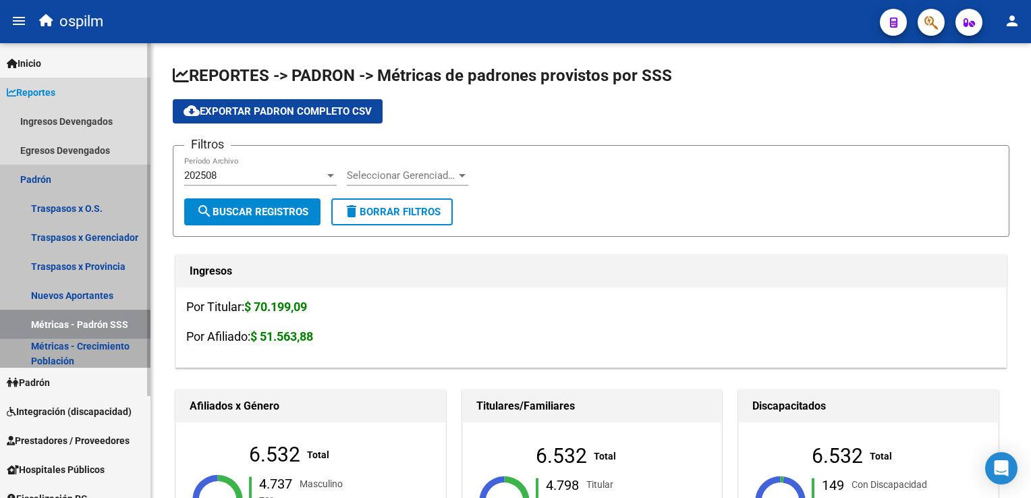
click at [62, 352] on link "Métricas - Crecimiento Población" at bounding box center [75, 353] width 150 height 29
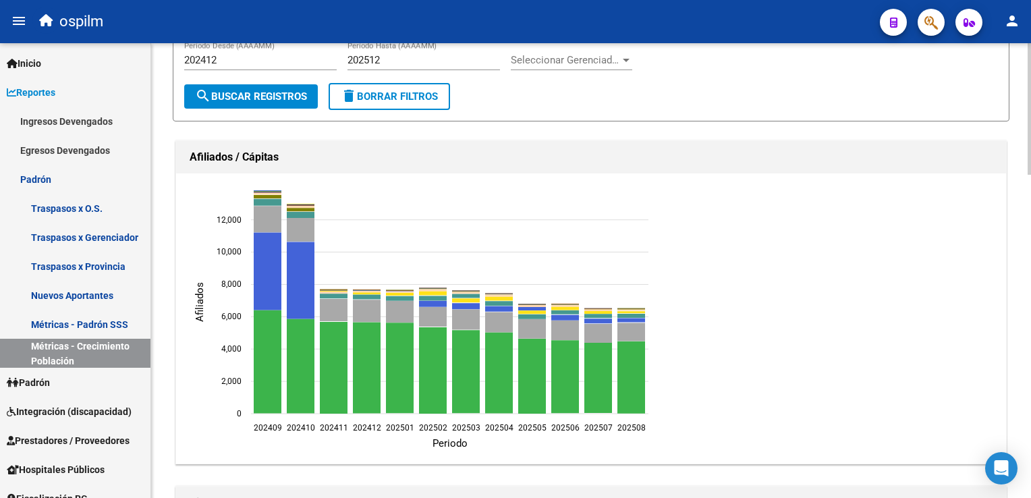
scroll to position [82, 0]
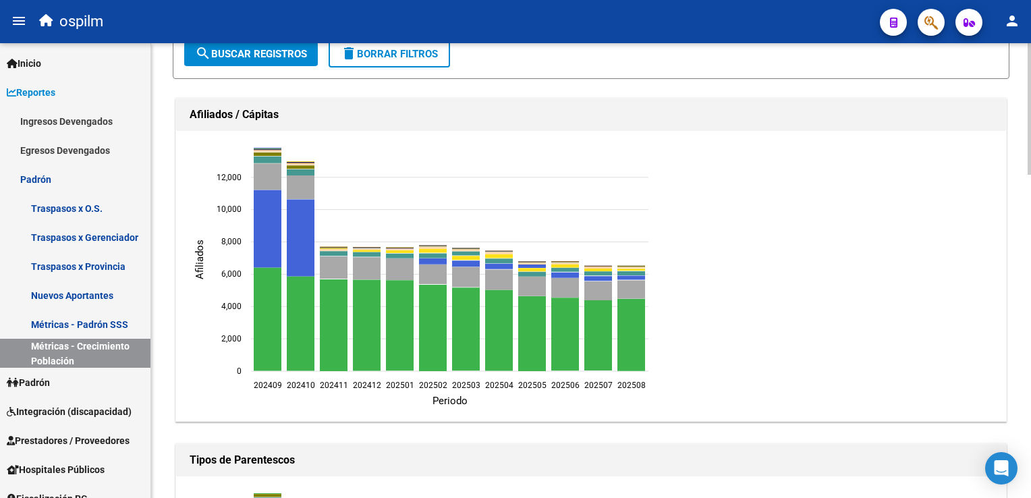
click at [1030, 111] on div at bounding box center [1029, 141] width 3 height 132
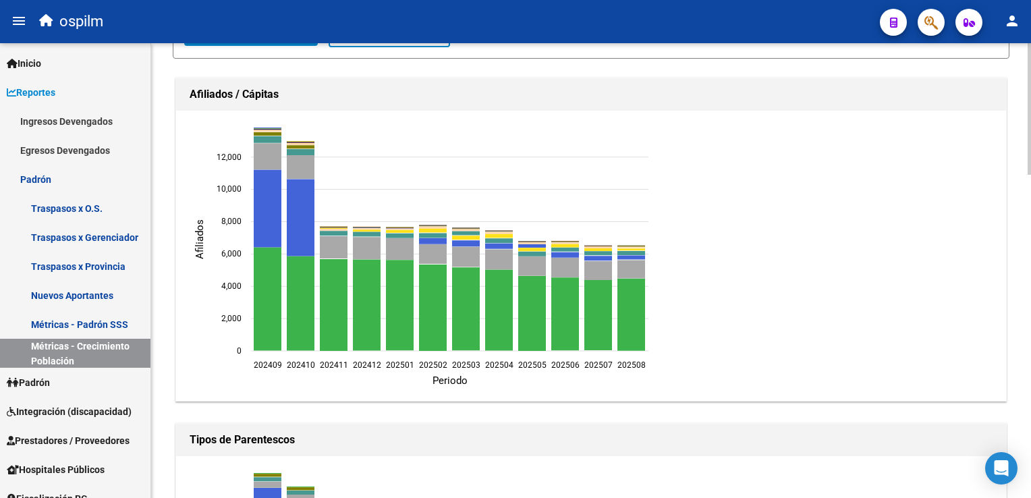
click at [1030, 111] on div at bounding box center [1029, 147] width 3 height 132
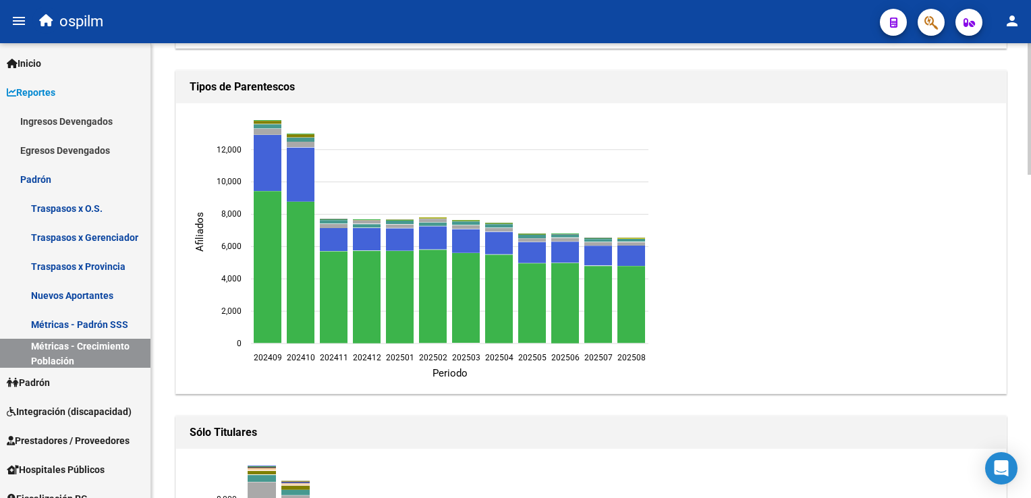
scroll to position [493, 0]
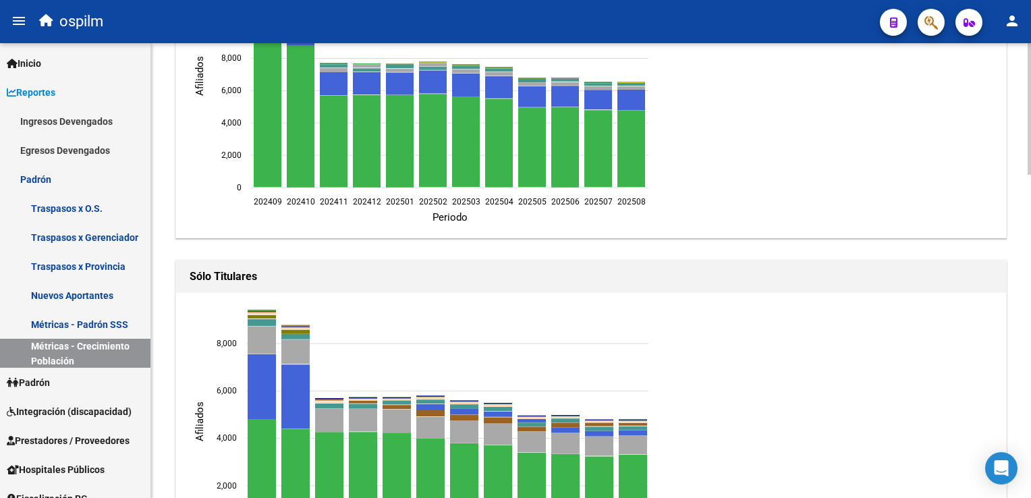
click at [1030, 242] on html "menu ospilm person Firma Express Inicio Calendario SSS Instructivos Contacto OS…" at bounding box center [515, 249] width 1031 height 498
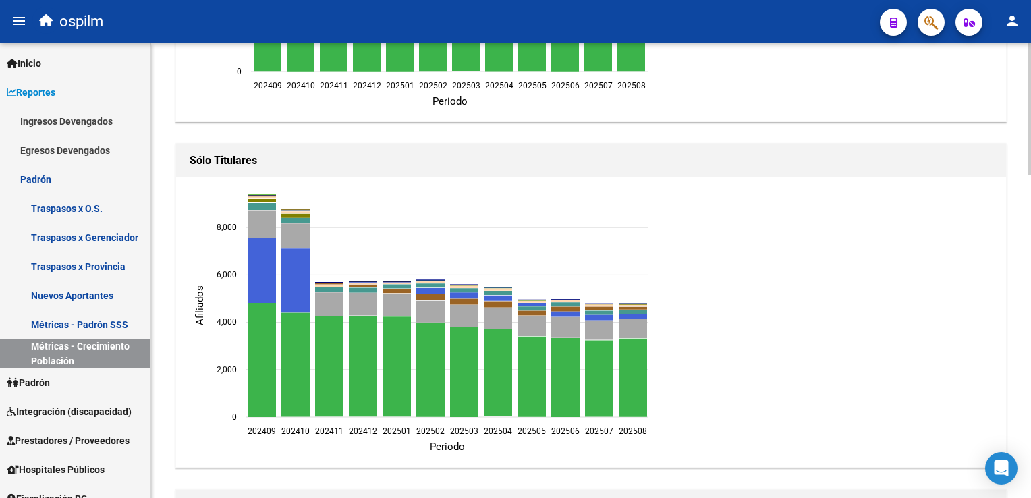
scroll to position [779, 0]
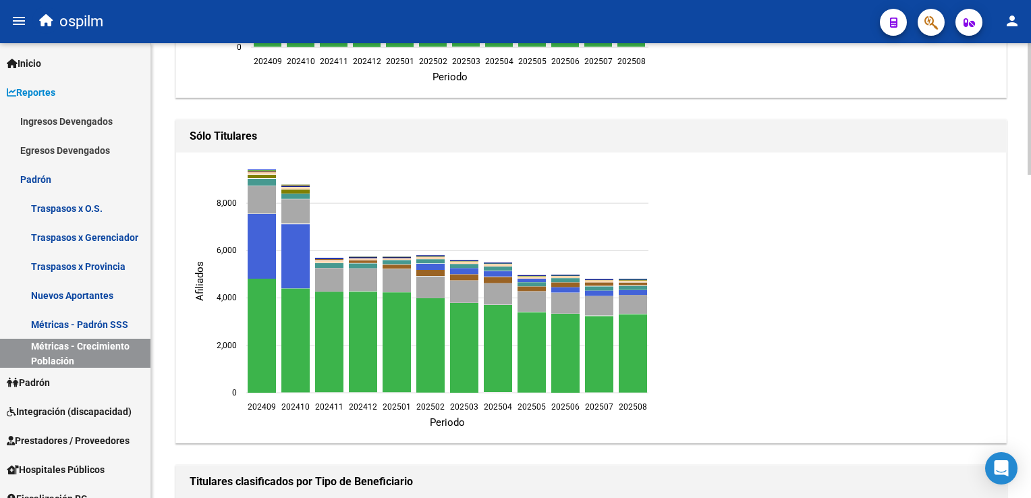
click at [1030, 282] on html "menu ospilm person Firma Express Inicio Calendario SSS Instructivos Contacto OS…" at bounding box center [515, 249] width 1031 height 498
click at [1030, 283] on html "menu ospilm person Firma Express Inicio Calendario SSS Instructivos Contacto OS…" at bounding box center [515, 249] width 1031 height 498
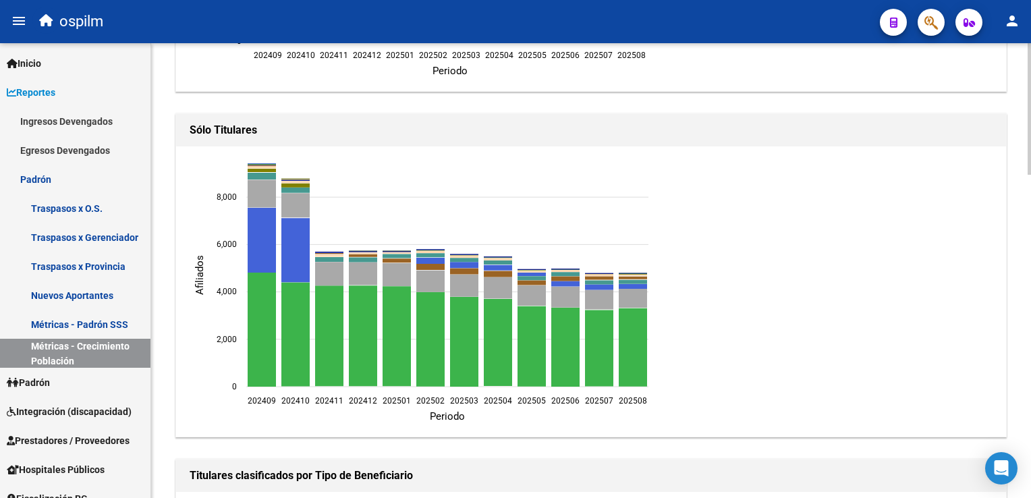
click at [1030, 289] on html "menu ospilm person Firma Express Inicio Calendario SSS Instructivos Contacto OS…" at bounding box center [515, 249] width 1031 height 498
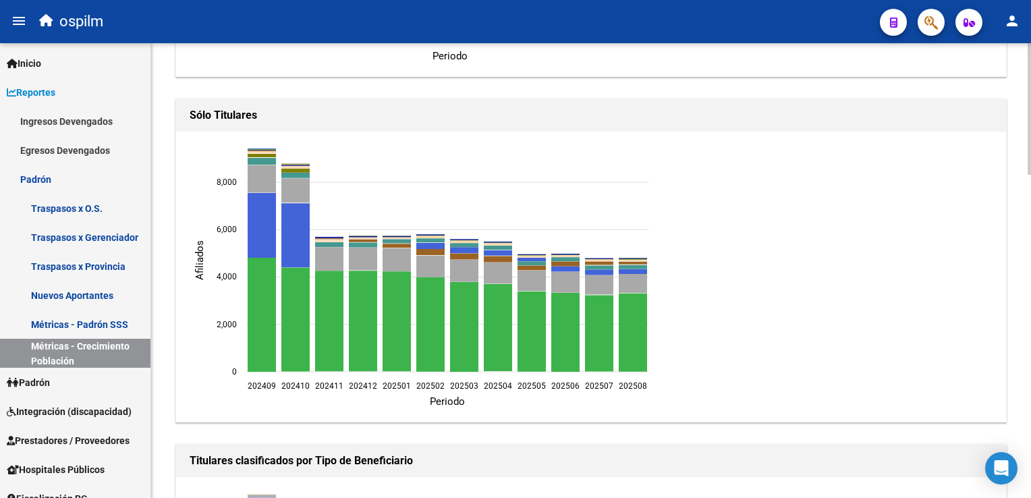
click at [1030, 313] on html "menu ospilm person Firma Express Inicio Calendario SSS Instructivos Contacto OS…" at bounding box center [515, 249] width 1031 height 498
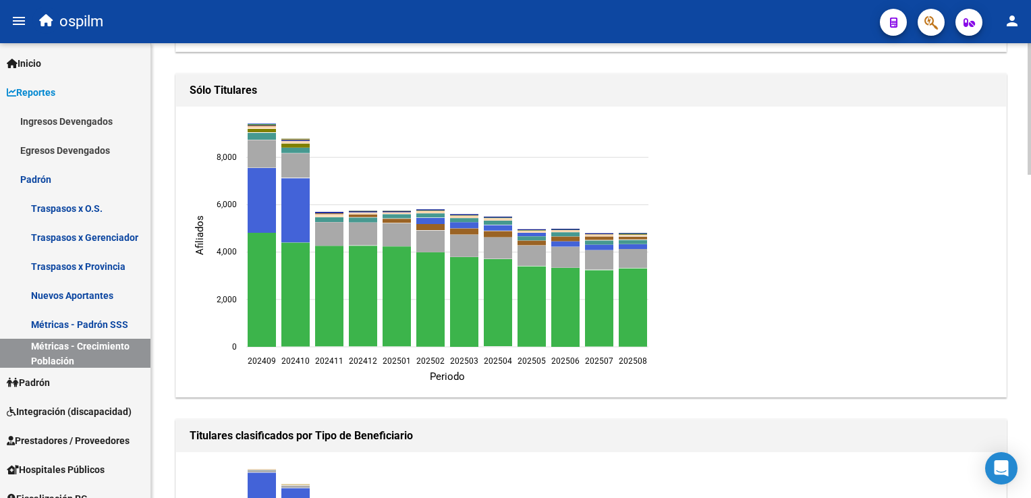
click at [1030, 316] on html "menu ospilm person Firma Express Inicio Calendario SSS Instructivos Contacto OS…" at bounding box center [515, 249] width 1031 height 498
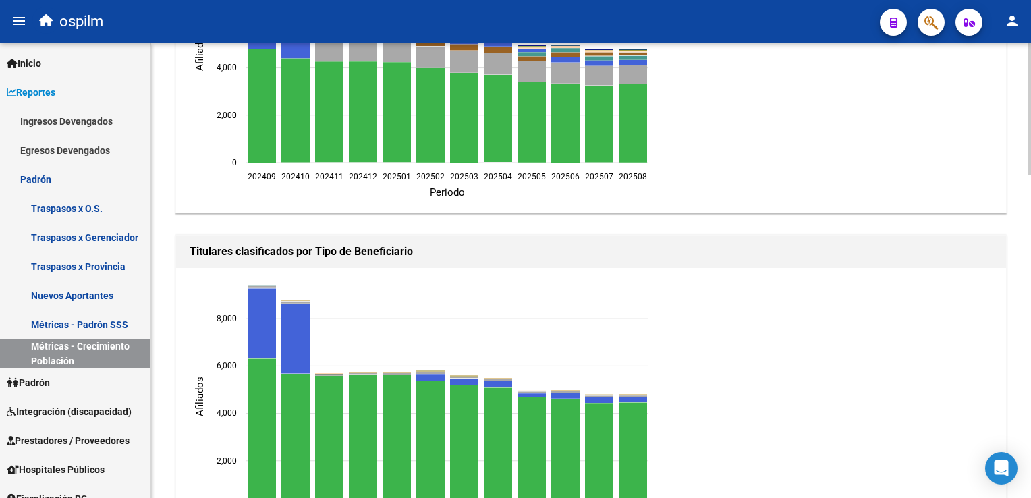
scroll to position [1073, 0]
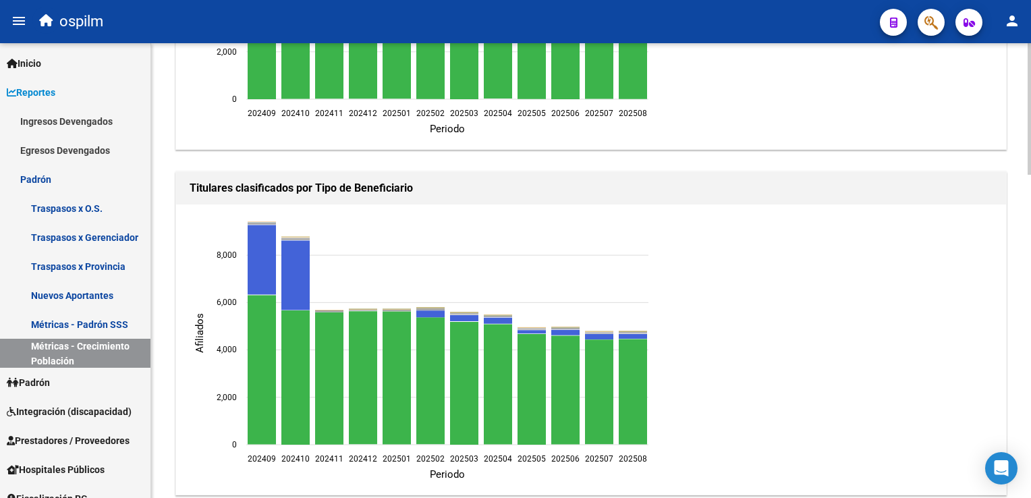
click at [1030, 387] on html "menu ospilm person Firma Express Inicio Calendario SSS Instructivos Contacto OS…" at bounding box center [515, 249] width 1031 height 498
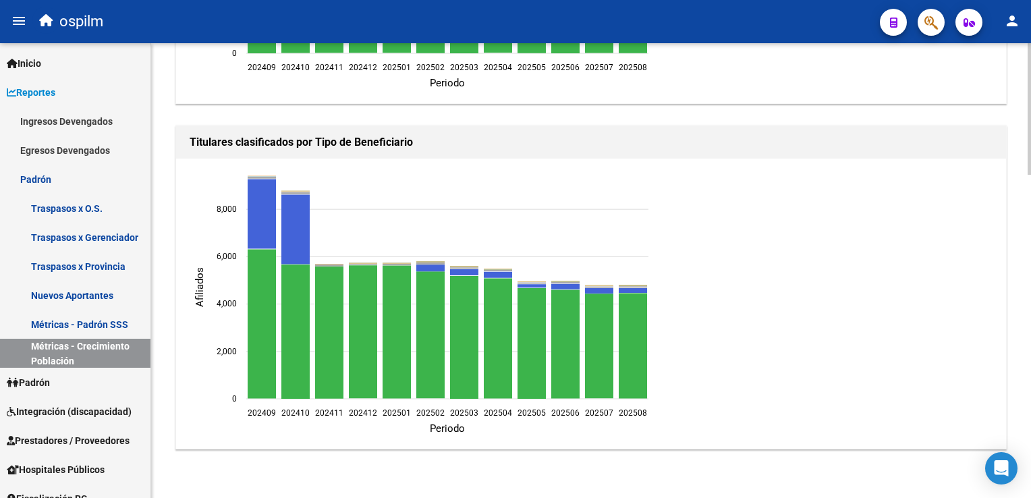
click at [1030, 389] on html "menu ospilm person Firma Express Inicio Calendario SSS Instructivos Contacto OS…" at bounding box center [515, 249] width 1031 height 498
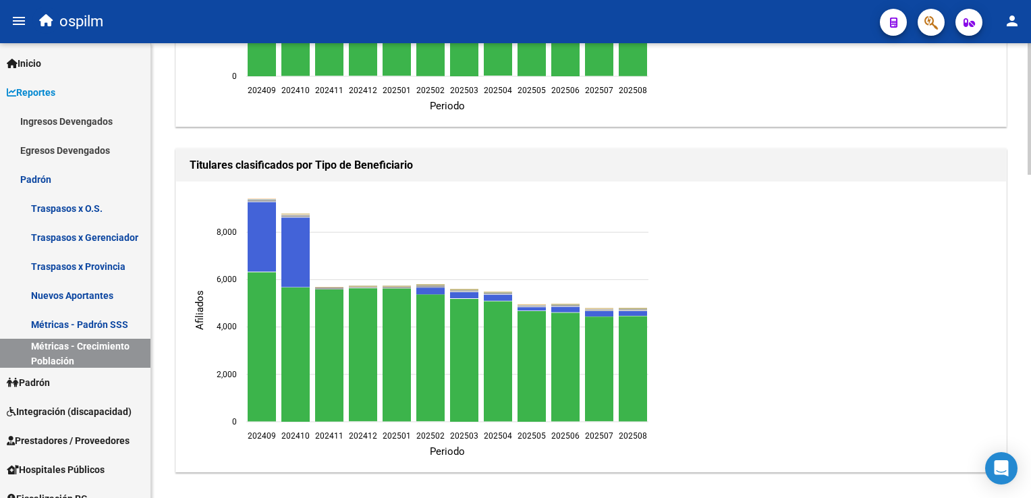
scroll to position [1091, 0]
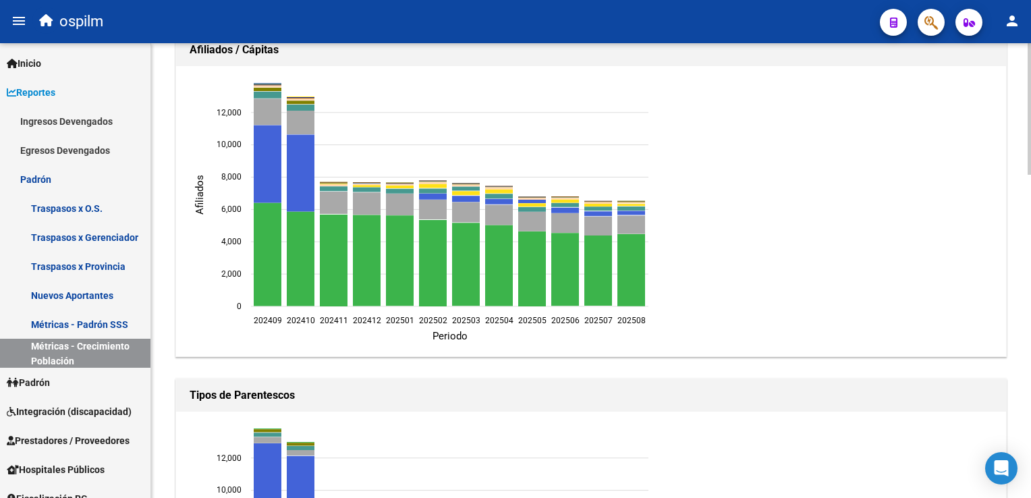
click at [1028, 115] on div at bounding box center [1029, 160] width 3 height 132
click at [1028, 94] on div at bounding box center [1029, 160] width 3 height 132
